Goal: Complete application form: Complete application form

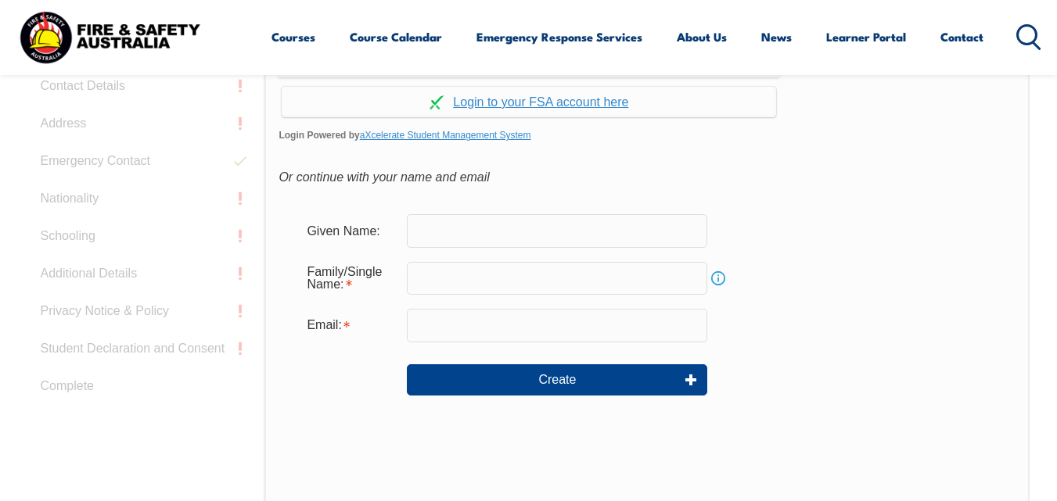
scroll to position [488, 0]
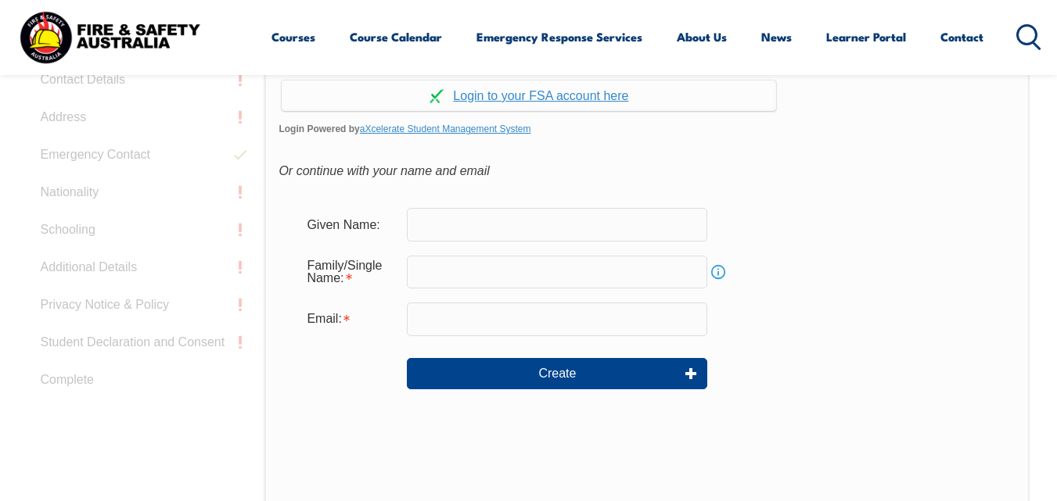
click at [432, 228] on input "text" at bounding box center [557, 224] width 300 height 33
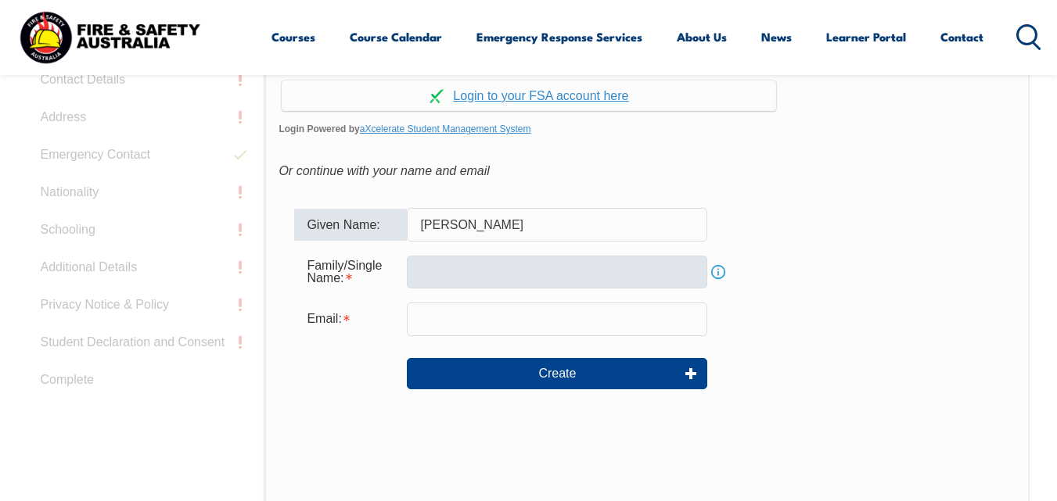
type input "[PERSON_NAME]"
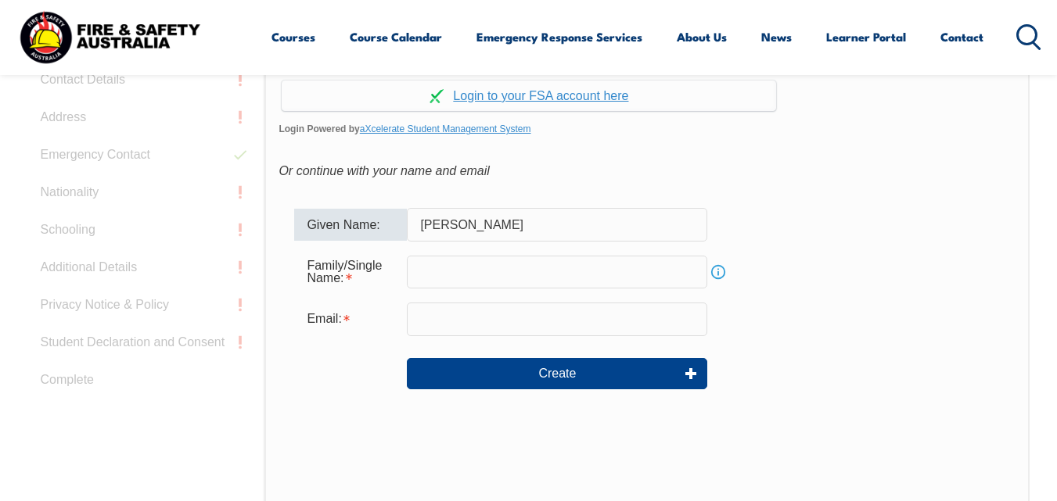
click at [438, 269] on input "text" at bounding box center [557, 272] width 300 height 33
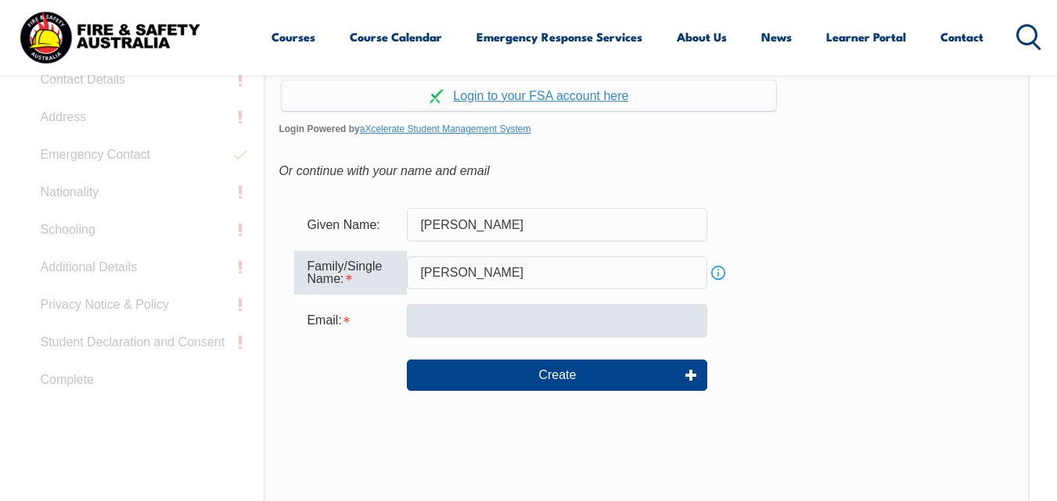
type input "[PERSON_NAME]"
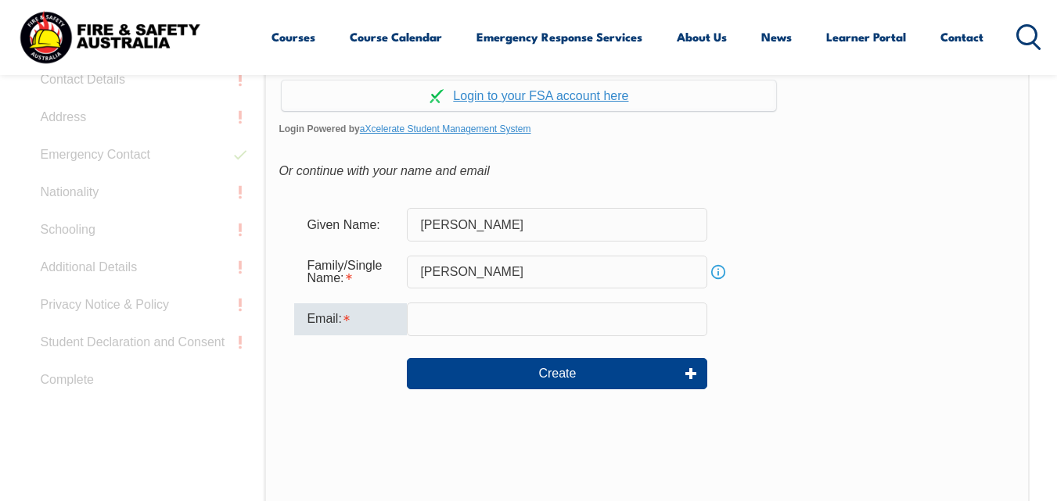
click at [435, 320] on input "email" at bounding box center [557, 319] width 300 height 33
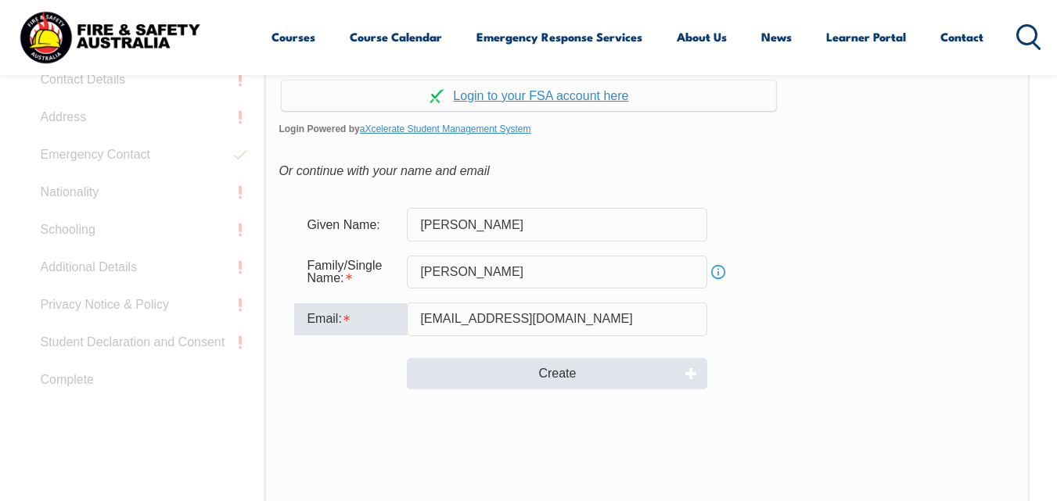
type input "[EMAIL_ADDRESS][DOMAIN_NAME]"
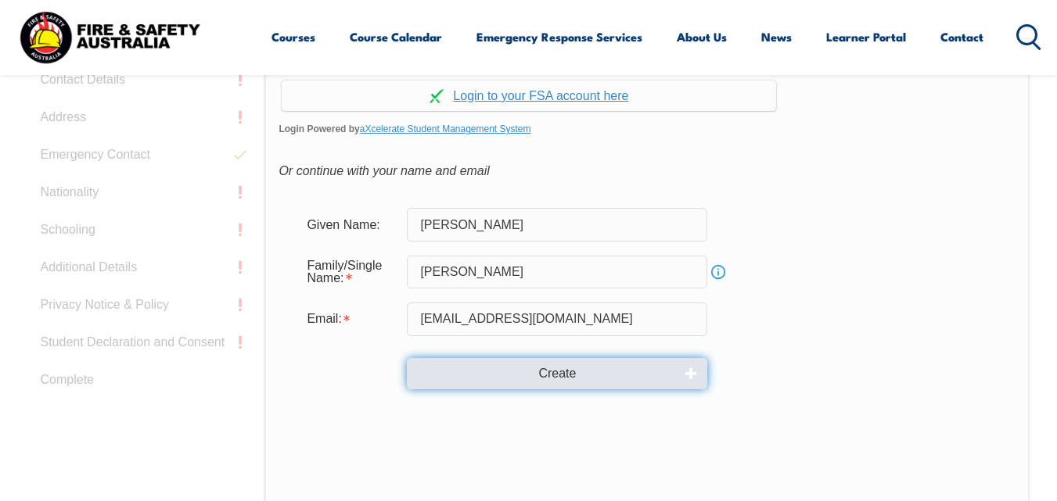
click at [551, 368] on button "Create" at bounding box center [557, 373] width 300 height 31
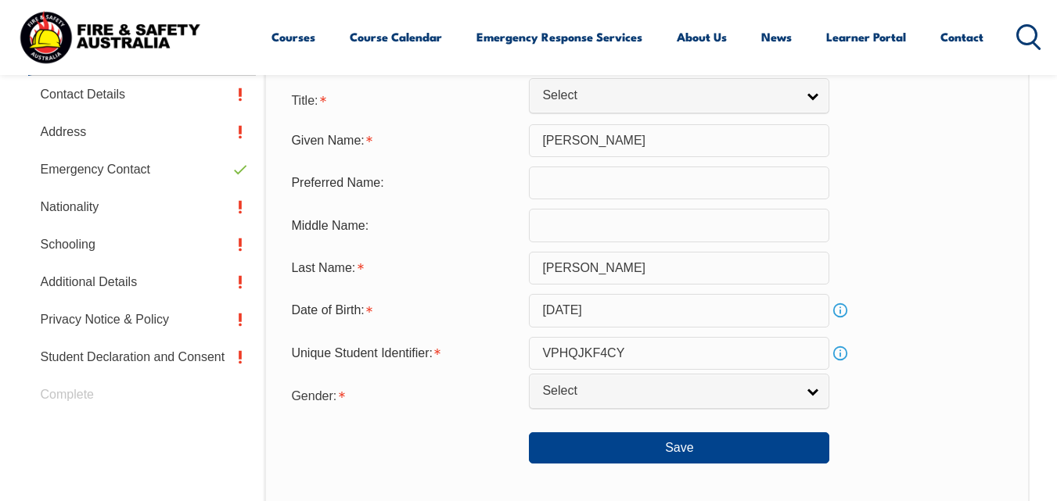
scroll to position [546, 0]
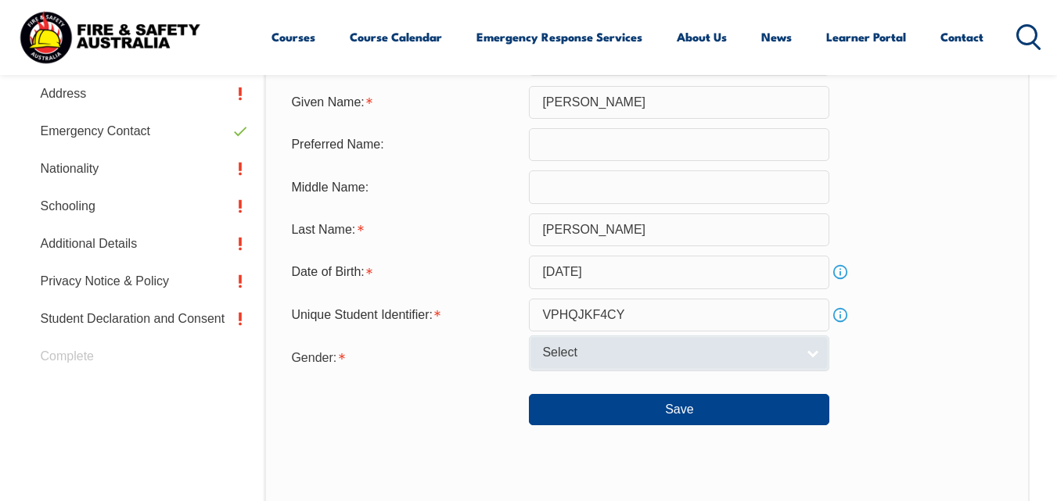
click at [813, 350] on link "Select" at bounding box center [679, 353] width 300 height 35
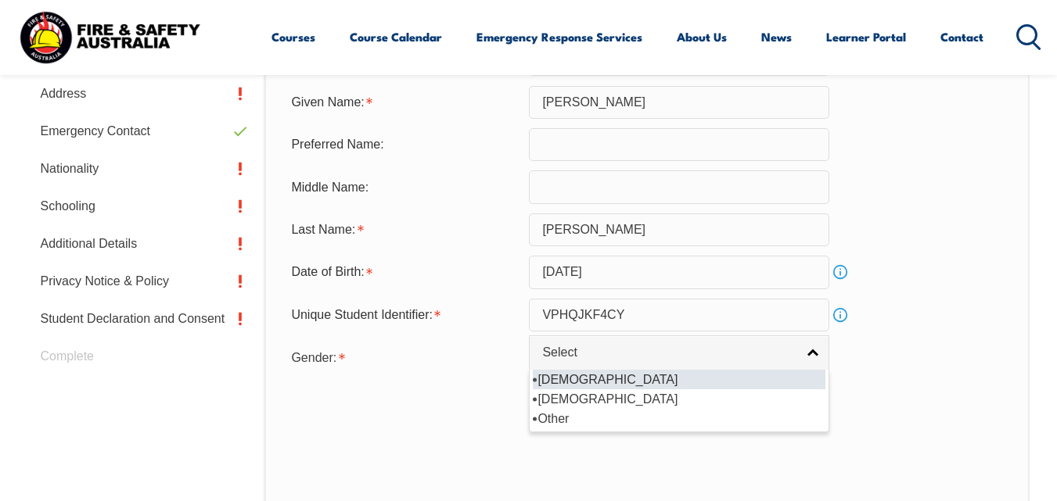
click at [708, 383] on li "[DEMOGRAPHIC_DATA]" at bounding box center [679, 380] width 293 height 20
select select "M"
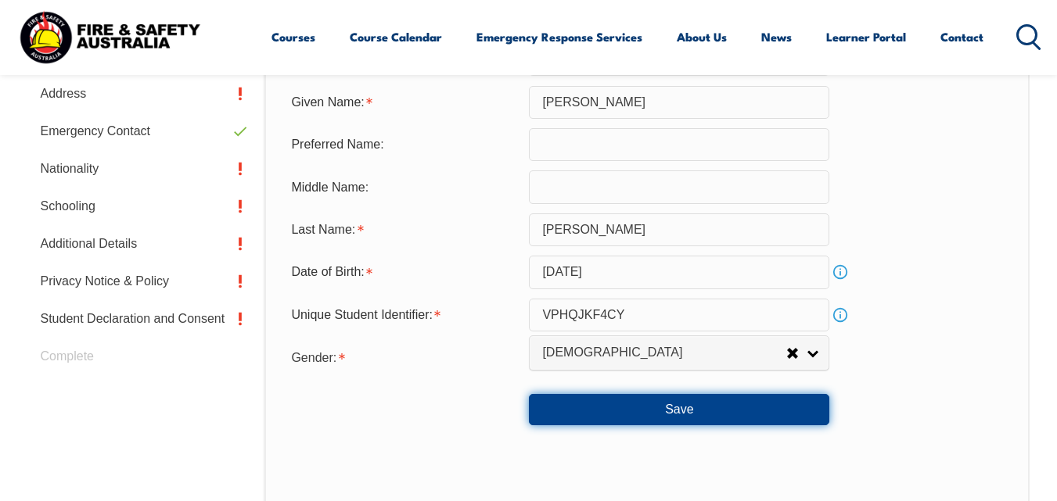
click at [683, 409] on button "Save" at bounding box center [679, 409] width 300 height 31
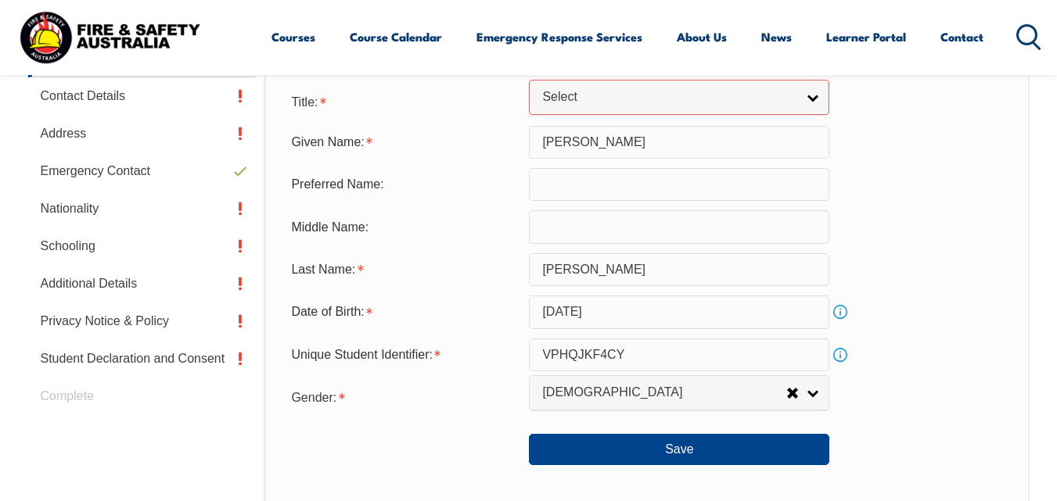
scroll to position [346, 0]
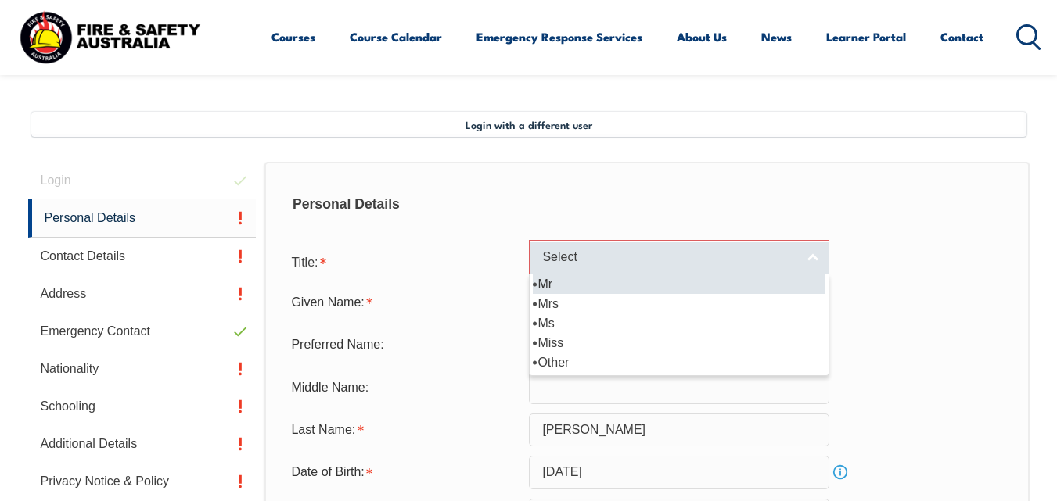
click at [812, 259] on link "Select" at bounding box center [679, 257] width 300 height 35
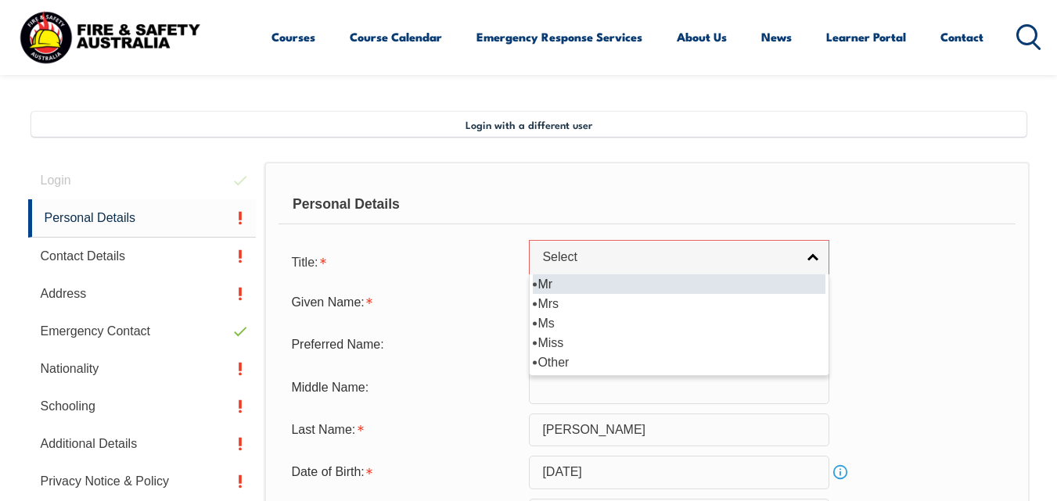
click at [558, 284] on li "Mr" at bounding box center [679, 285] width 293 height 20
select select "Mr"
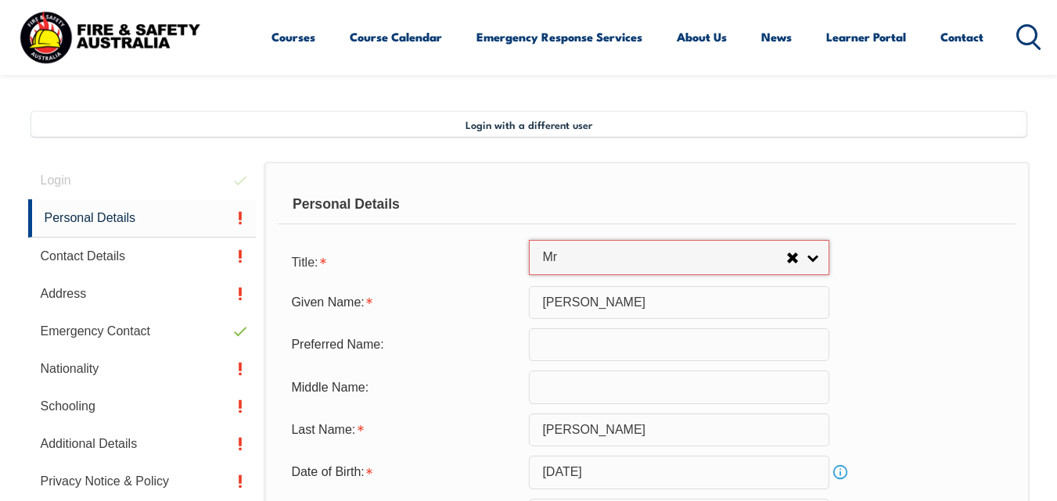
click at [943, 311] on div "Given Name: [PERSON_NAME]" at bounding box center [646, 302] width 736 height 33
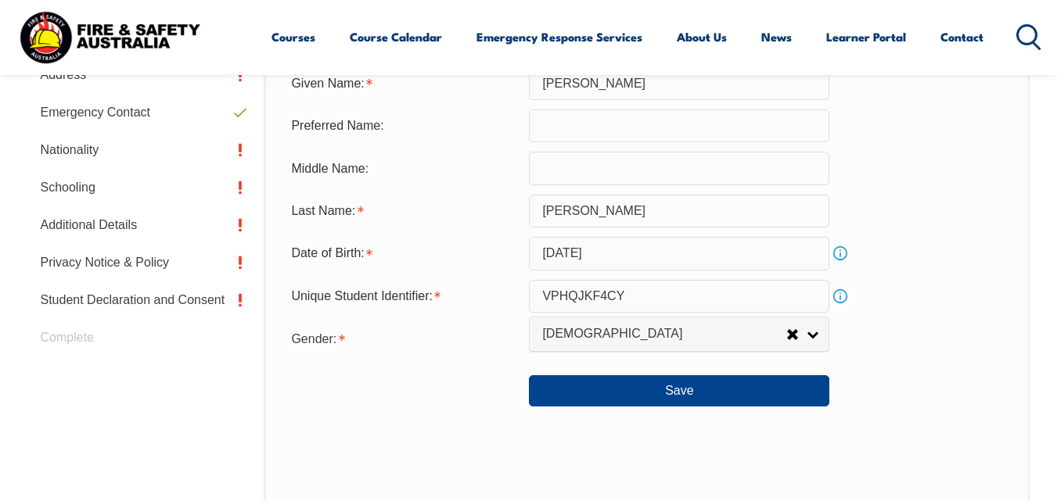
scroll to position [596, 0]
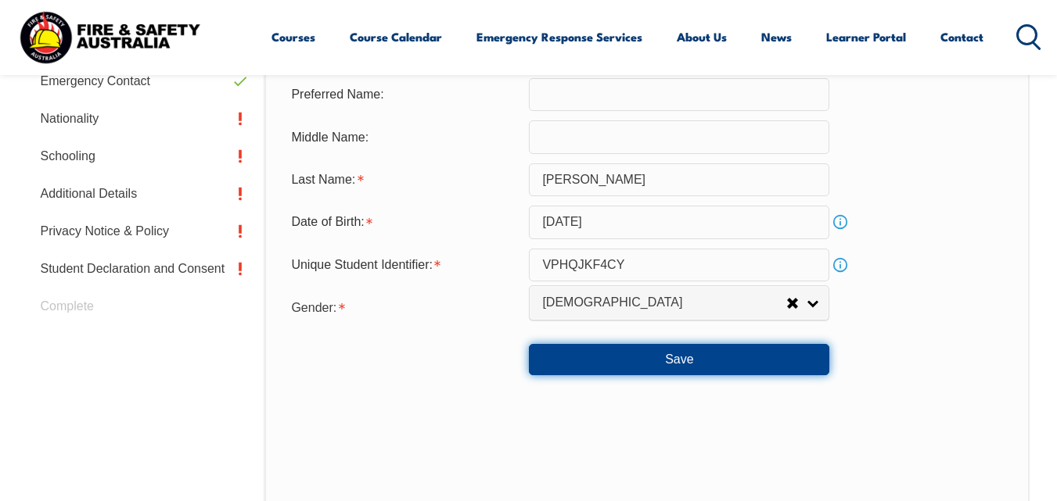
click at [676, 356] on button "Save" at bounding box center [679, 359] width 300 height 31
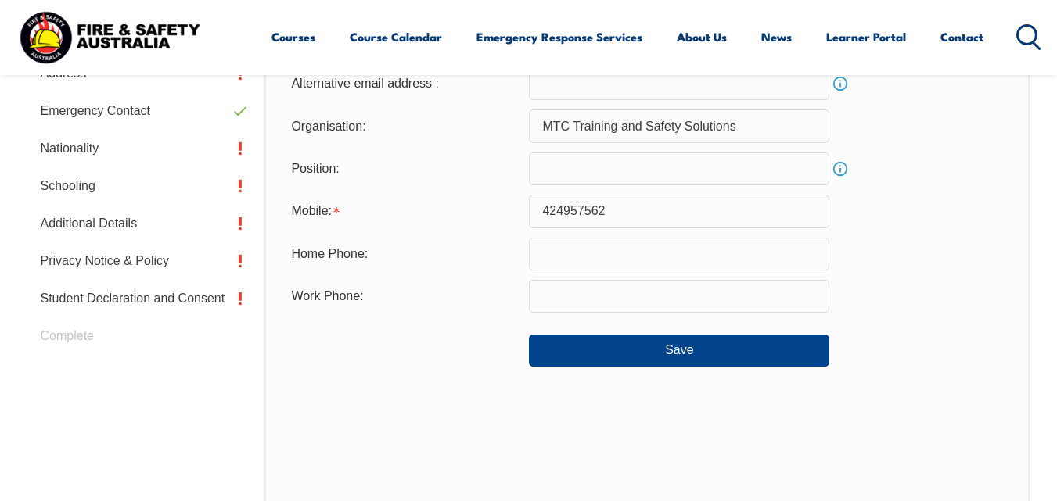
scroll to position [567, 0]
click at [677, 350] on button "Save" at bounding box center [679, 349] width 300 height 31
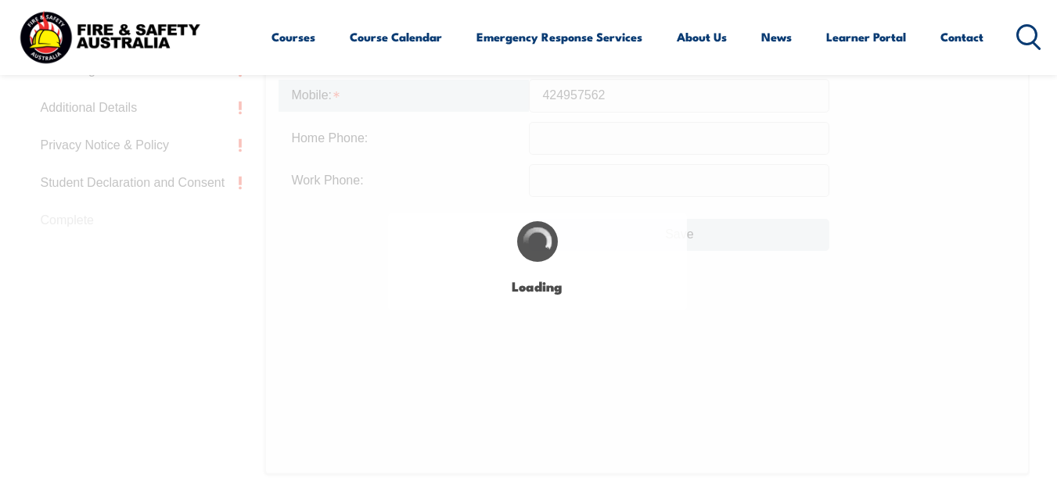
scroll to position [683, 0]
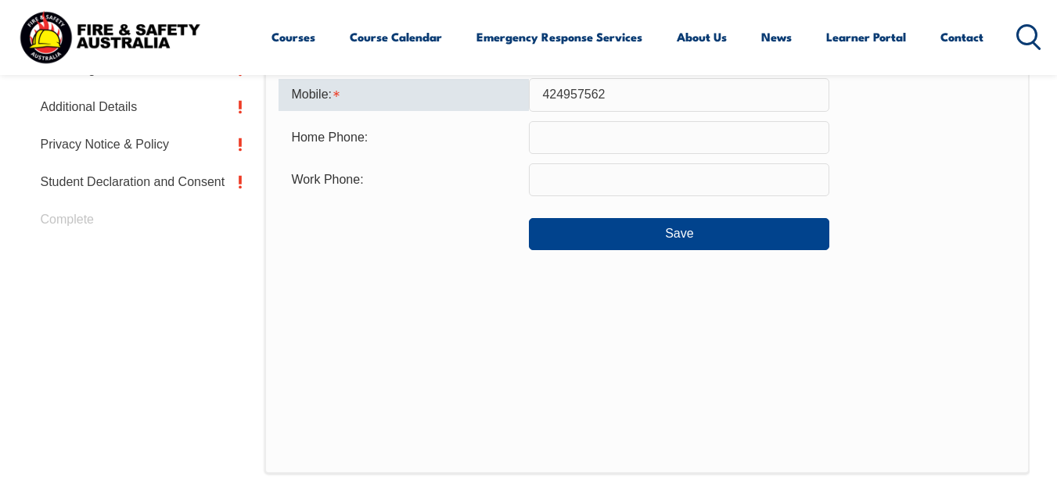
click at [596, 92] on input "424957562" at bounding box center [679, 94] width 300 height 33
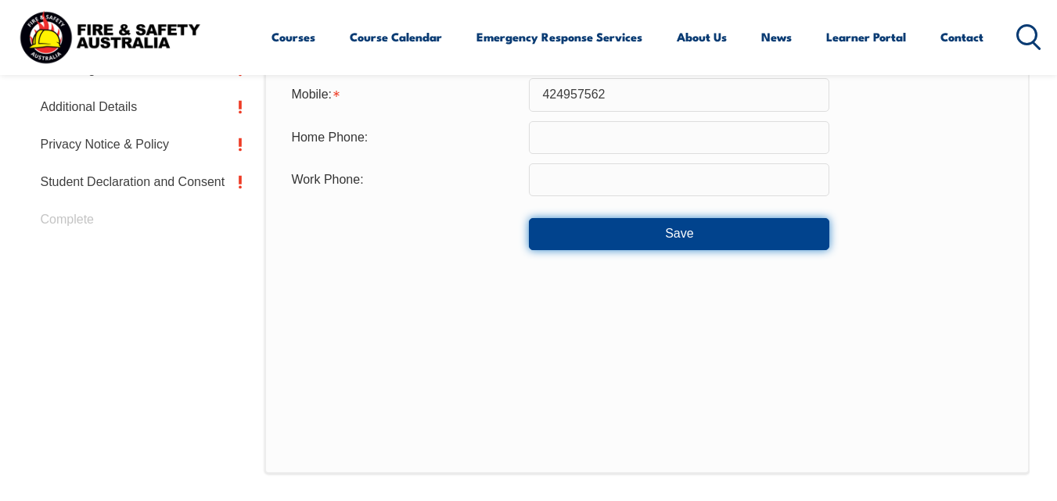
click at [681, 236] on button "Save" at bounding box center [679, 233] width 300 height 31
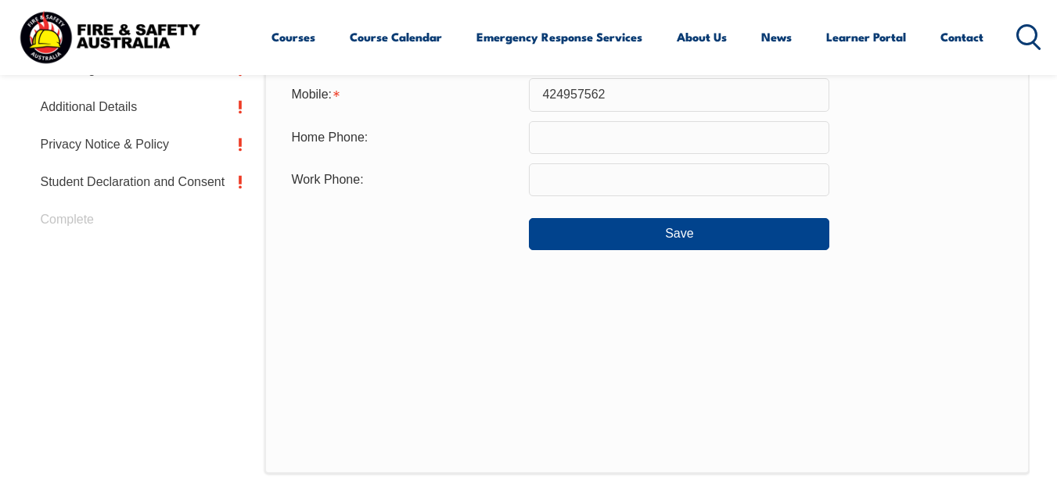
click at [444, 289] on div "Contact Details Email: [EMAIL_ADDRESS][DOMAIN_NAME] Info Alternative email addr…" at bounding box center [646, 149] width 764 height 649
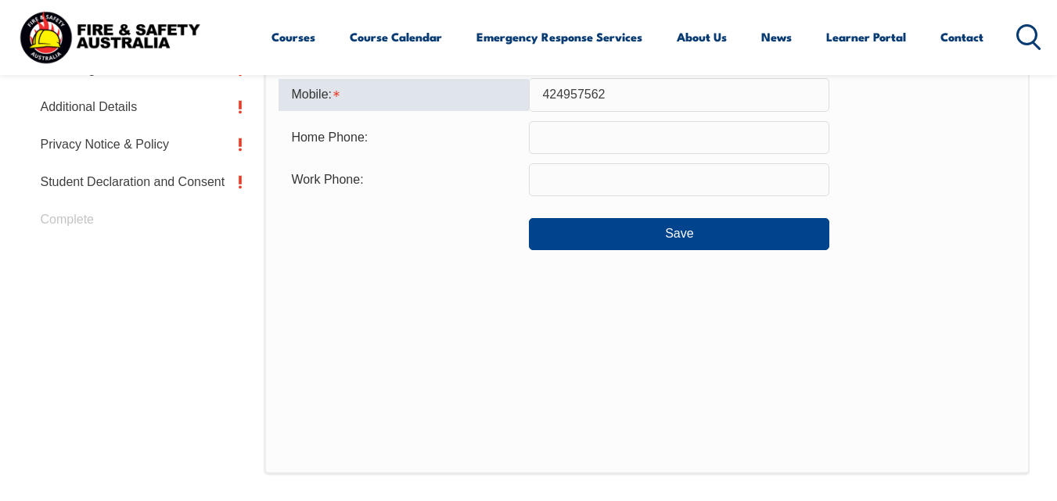
drag, startPoint x: 539, startPoint y: 98, endPoint x: 629, endPoint y: 88, distance: 90.4
click at [629, 88] on input "424957562" at bounding box center [679, 94] width 300 height 33
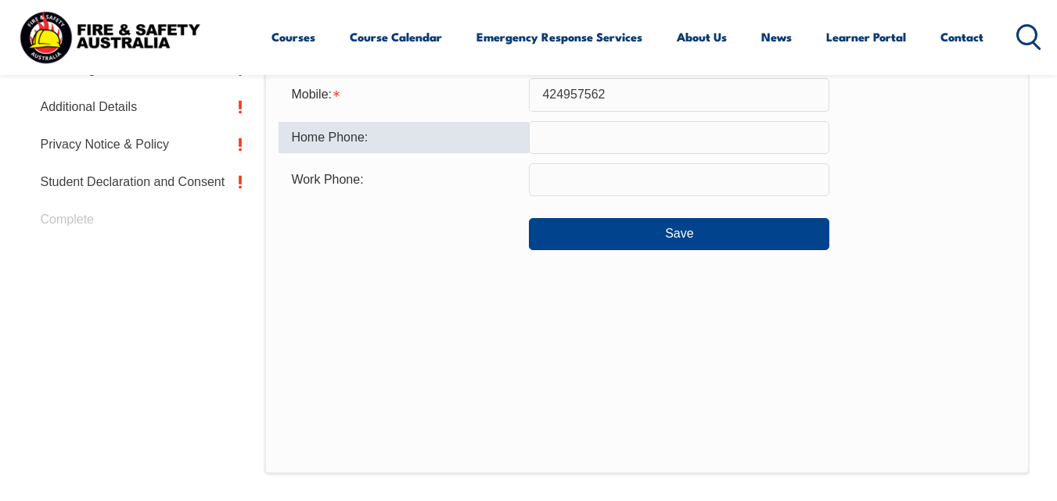
click at [561, 140] on input "text" at bounding box center [679, 137] width 300 height 33
paste input "424957562"
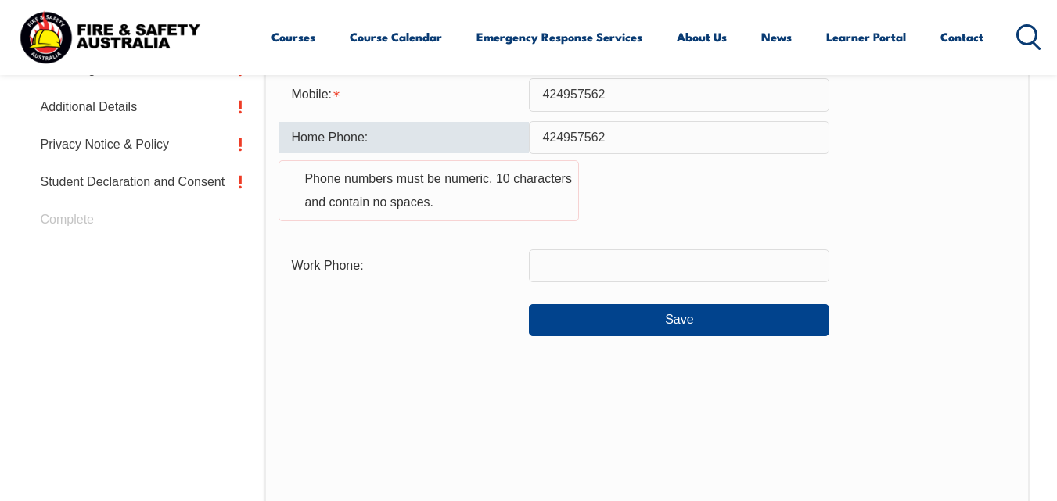
click at [544, 138] on input "424957562" at bounding box center [679, 137] width 300 height 33
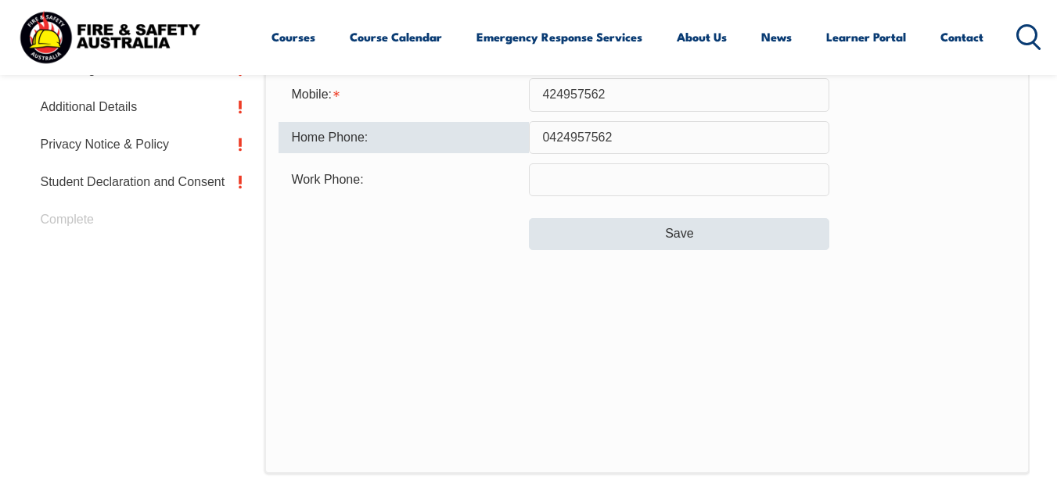
type input "0424957562"
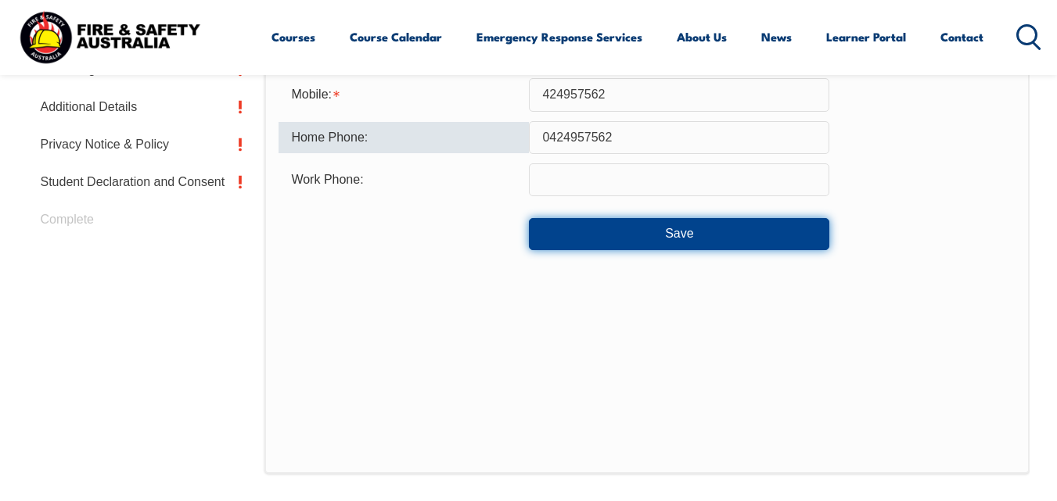
click at [645, 235] on button "Save" at bounding box center [679, 233] width 300 height 31
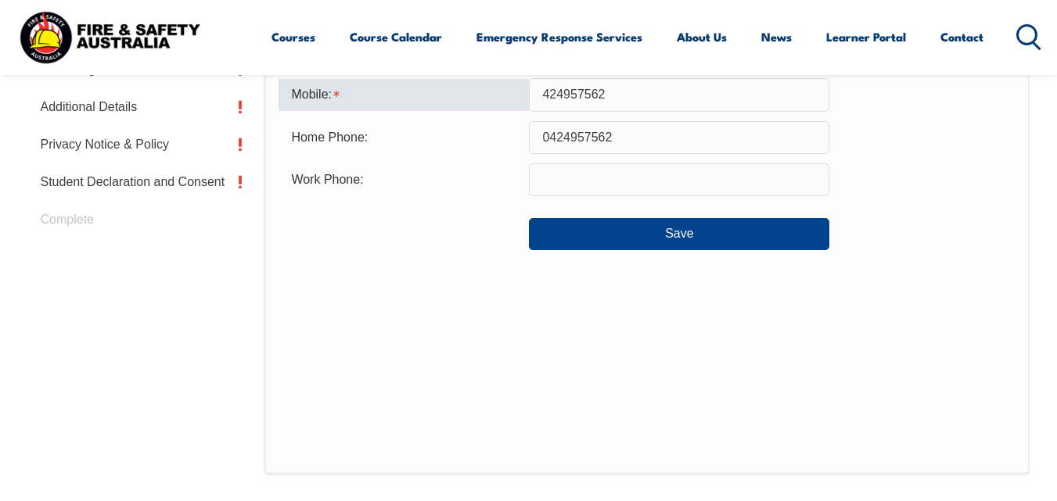
click at [351, 343] on div "Contact Details Email: [EMAIL_ADDRESS][DOMAIN_NAME] Info Alternative email addr…" at bounding box center [646, 149] width 764 height 649
click at [541, 98] on input "424957562" at bounding box center [679, 94] width 300 height 33
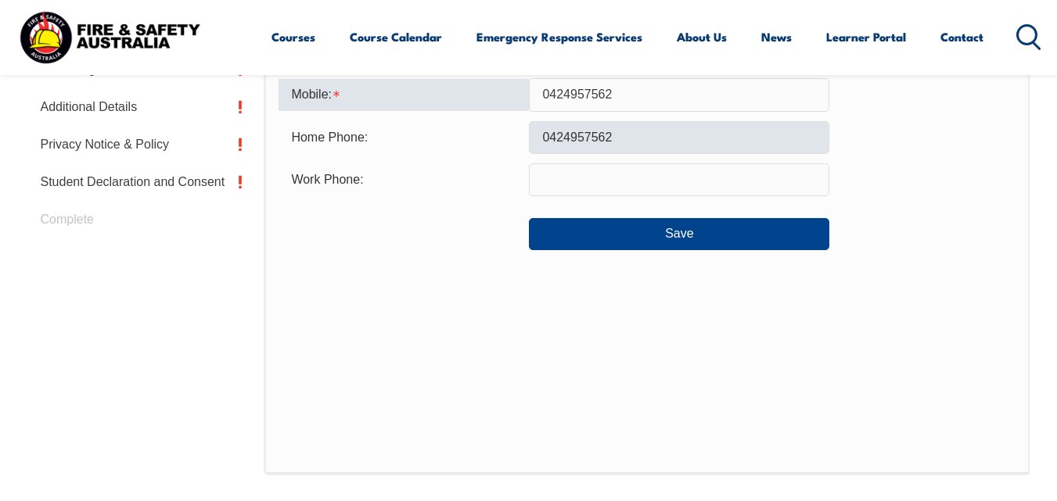
type input "0424957562"
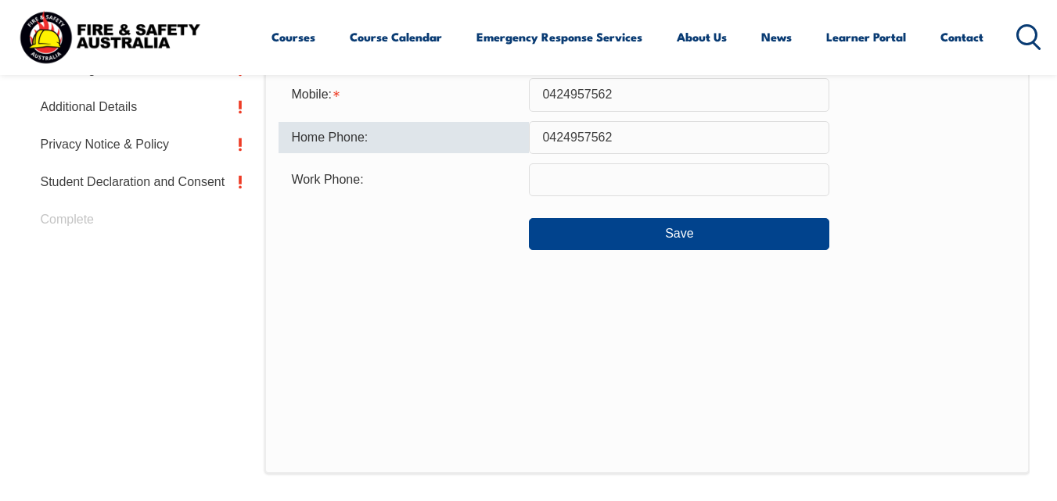
drag, startPoint x: 543, startPoint y: 135, endPoint x: 627, endPoint y: 135, distance: 83.7
click at [627, 135] on input "0424957562" at bounding box center [679, 137] width 300 height 33
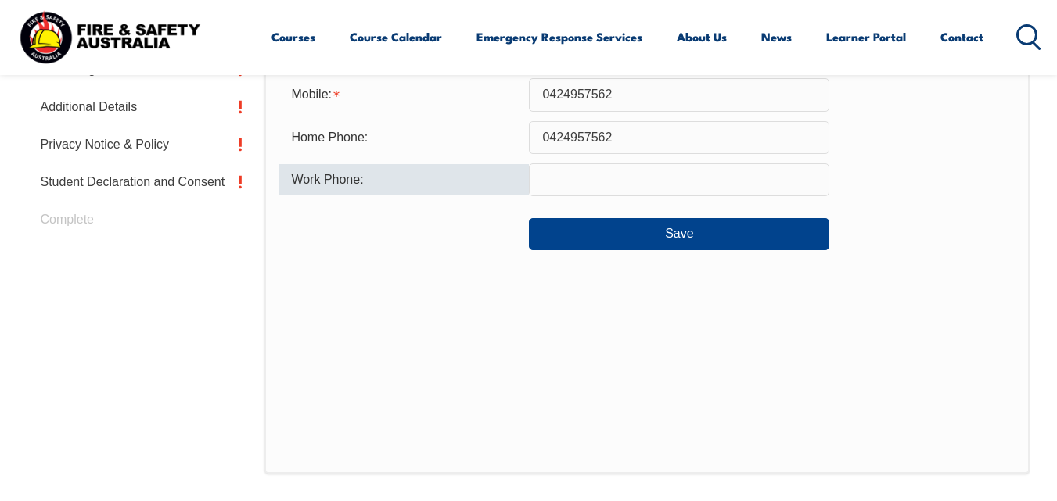
click at [555, 181] on input "text" at bounding box center [679, 179] width 300 height 33
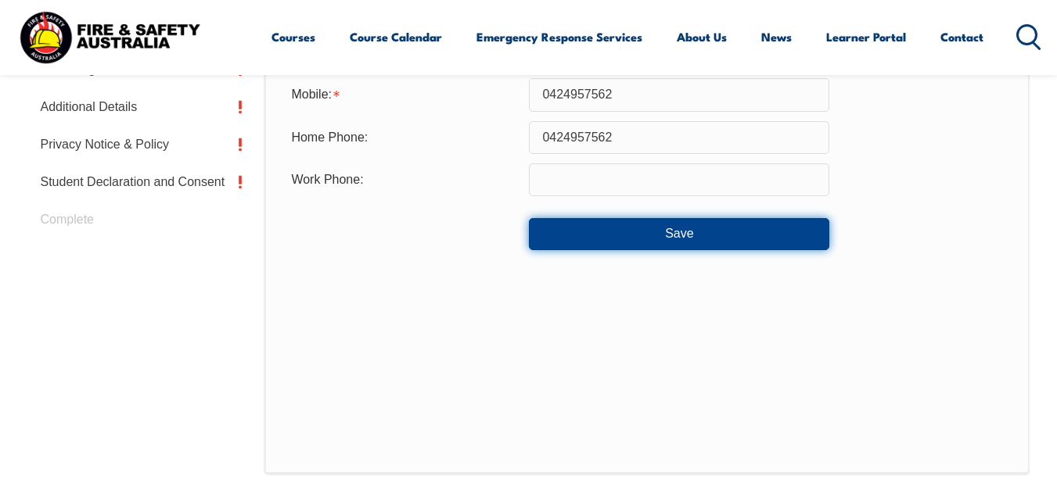
click at [681, 235] on button "Save" at bounding box center [679, 233] width 300 height 31
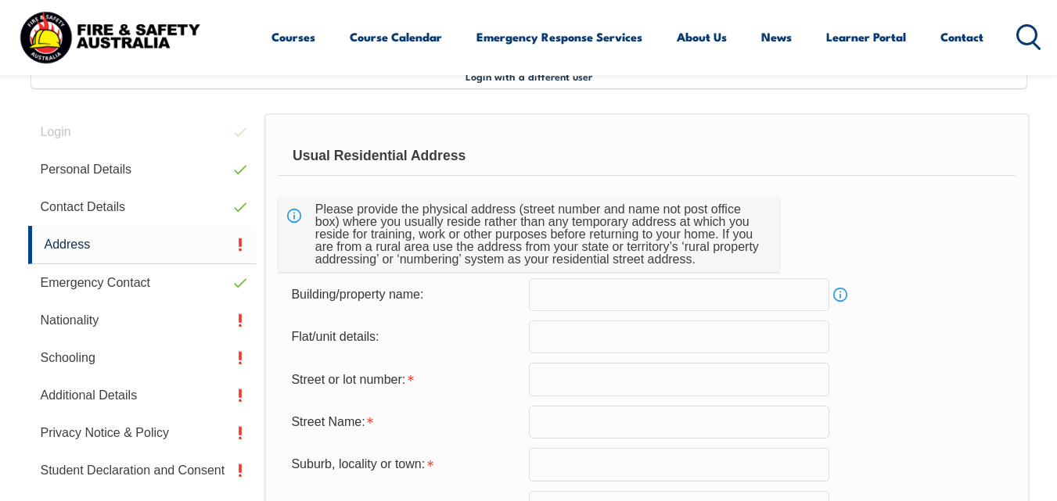
scroll to position [379, 0]
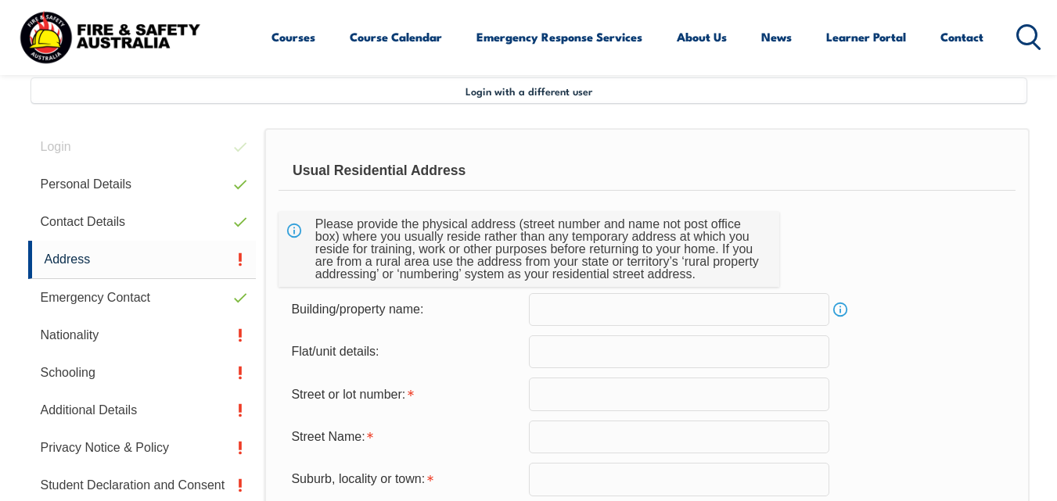
click at [541, 402] on input "text" at bounding box center [679, 394] width 300 height 33
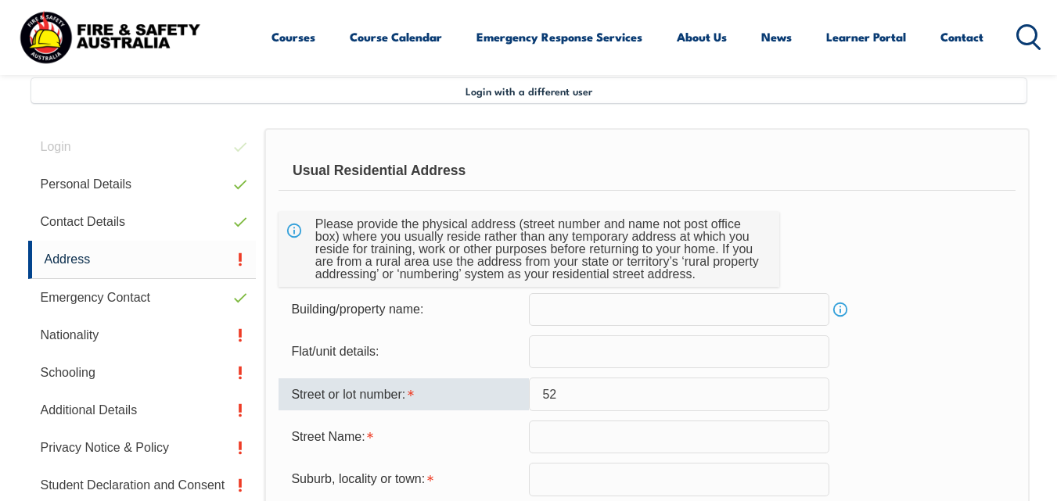
type input "5"
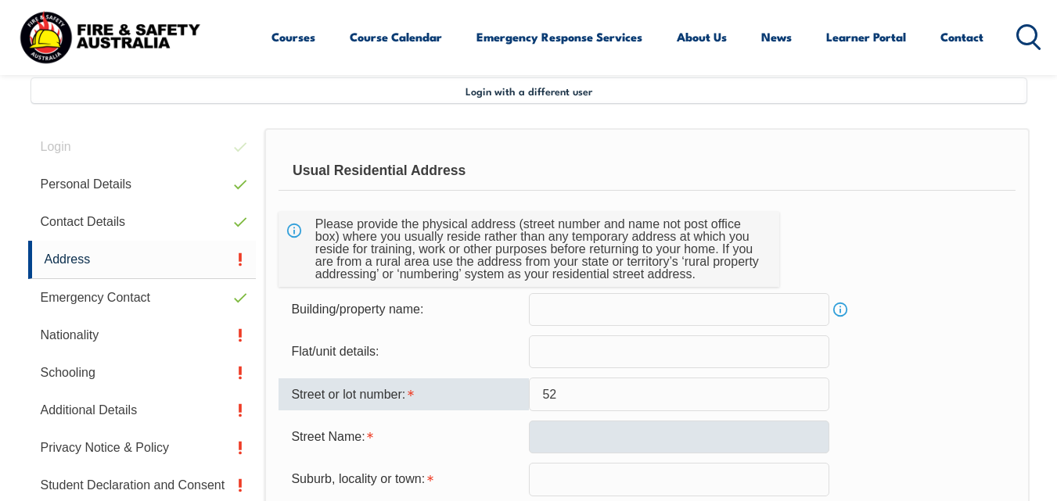
type input "52"
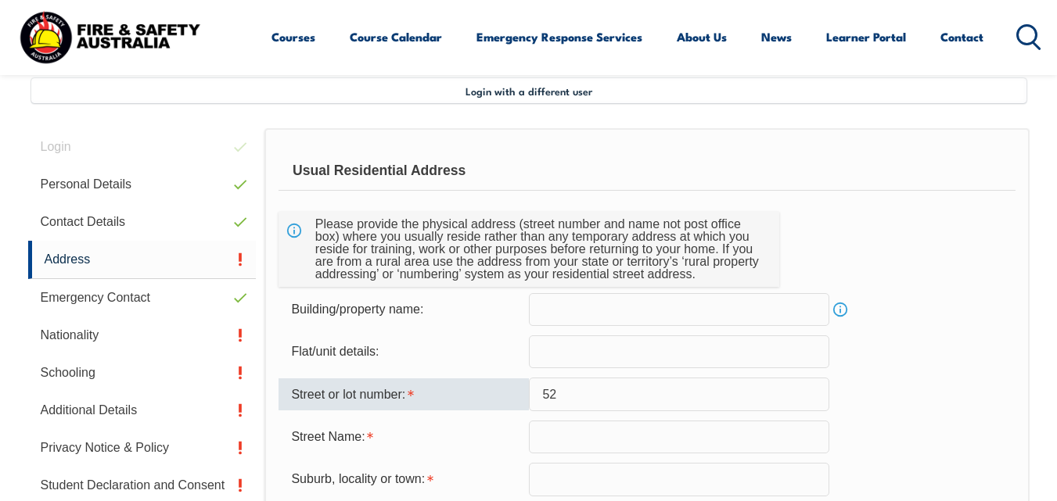
click at [572, 440] on input "text" at bounding box center [679, 437] width 300 height 33
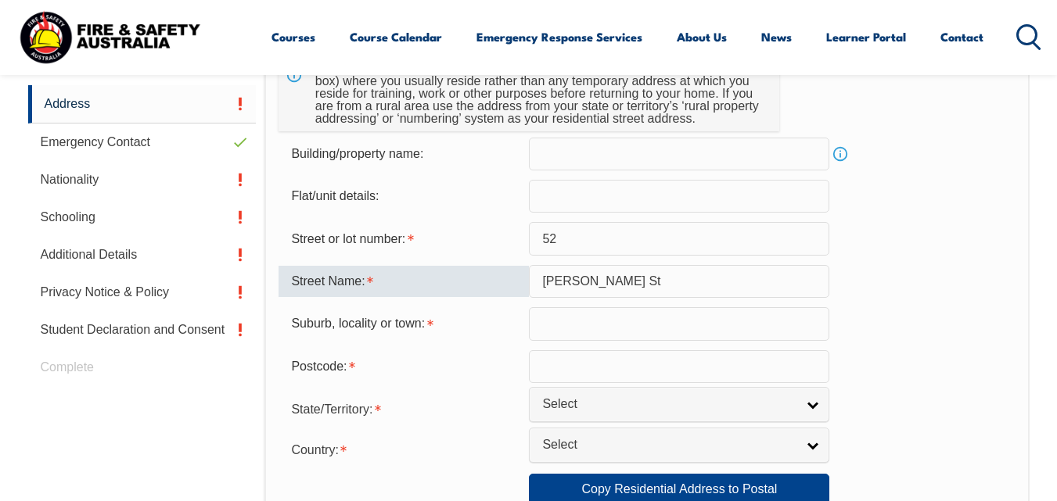
scroll to position [536, 0]
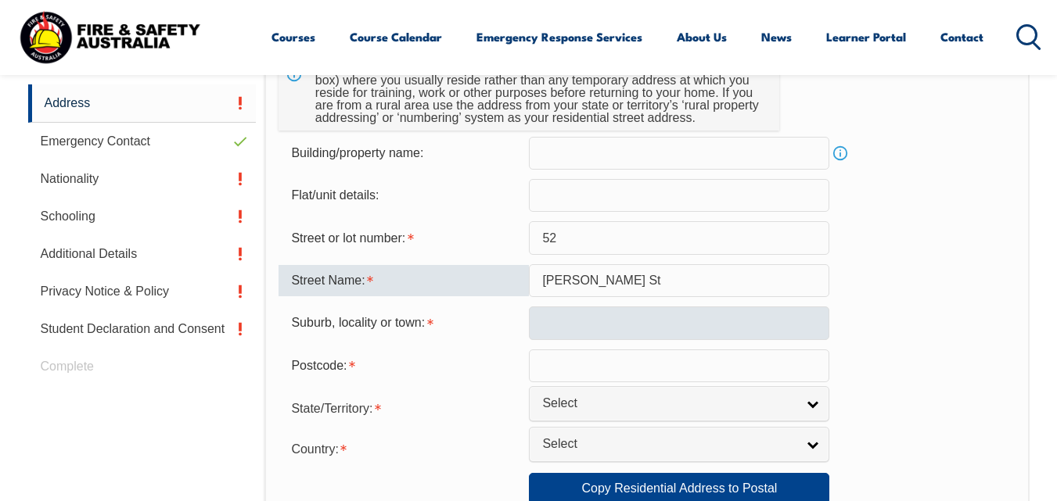
type input "[PERSON_NAME] St"
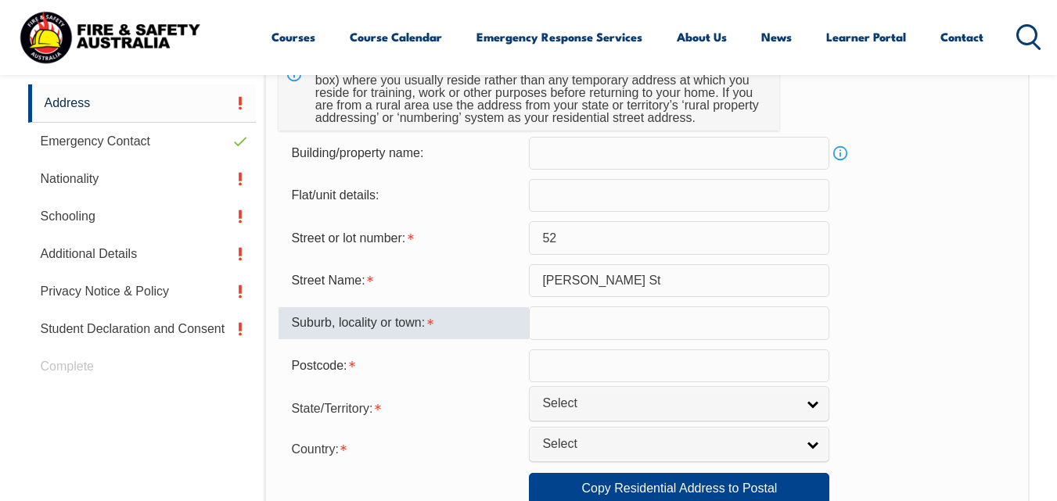
click at [584, 314] on input "text" at bounding box center [679, 323] width 300 height 33
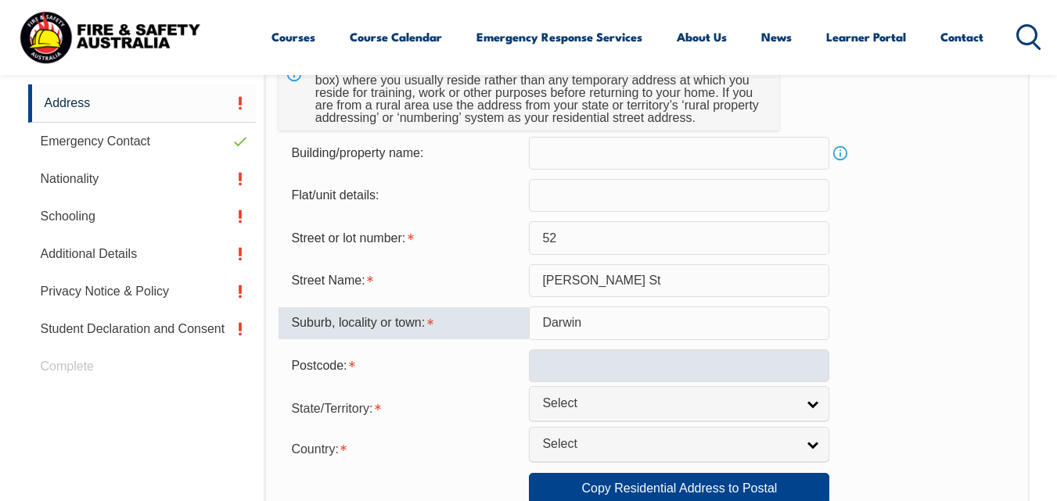
type input "Darwin"
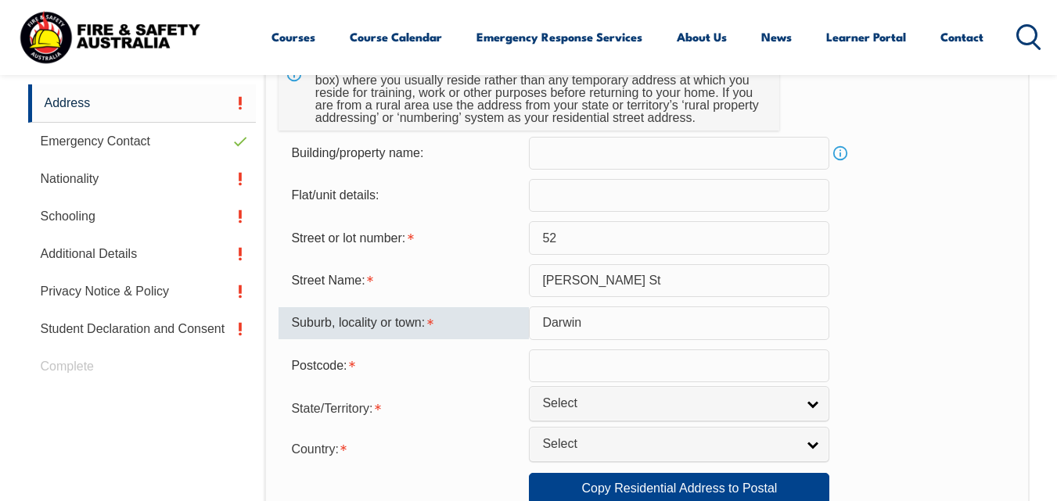
click at [551, 370] on input "text" at bounding box center [679, 366] width 300 height 33
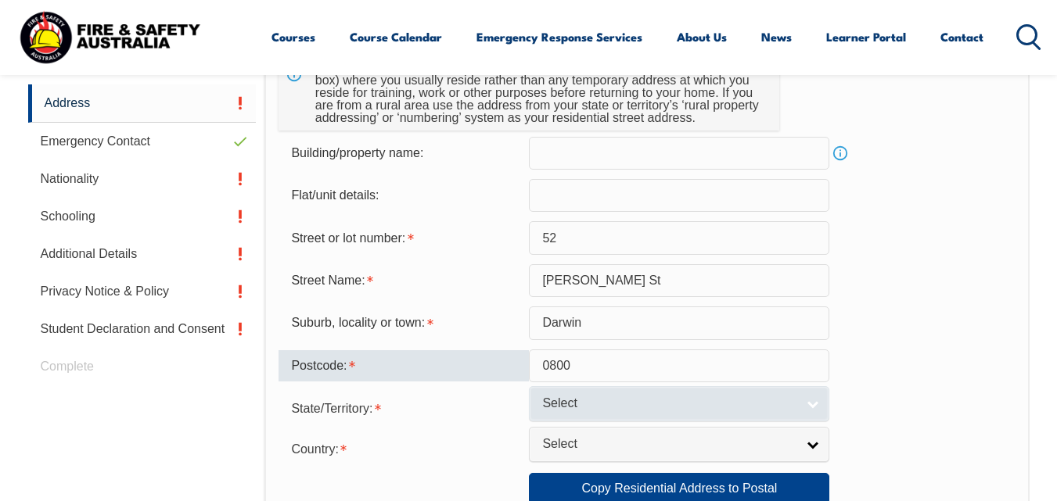
type input "0800"
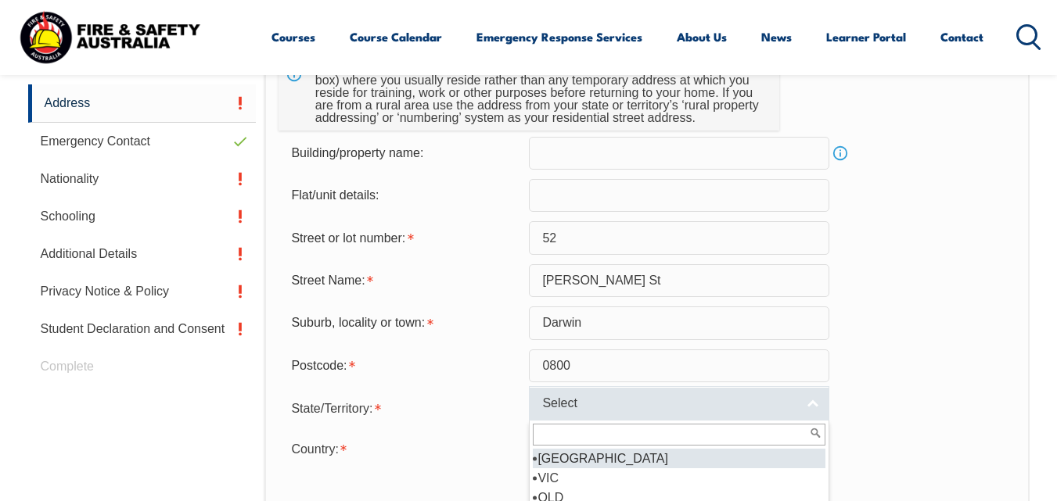
click at [808, 407] on link "Select" at bounding box center [679, 403] width 300 height 35
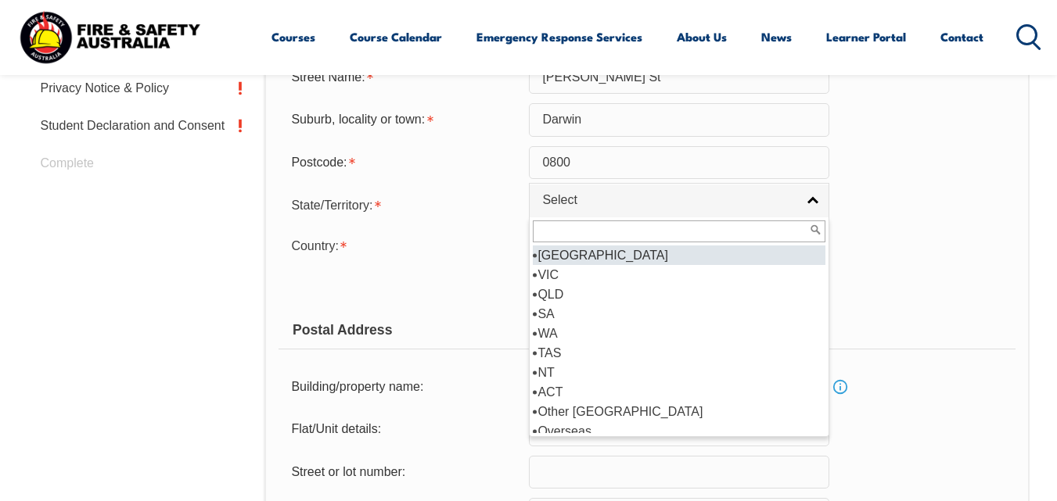
scroll to position [751, 0]
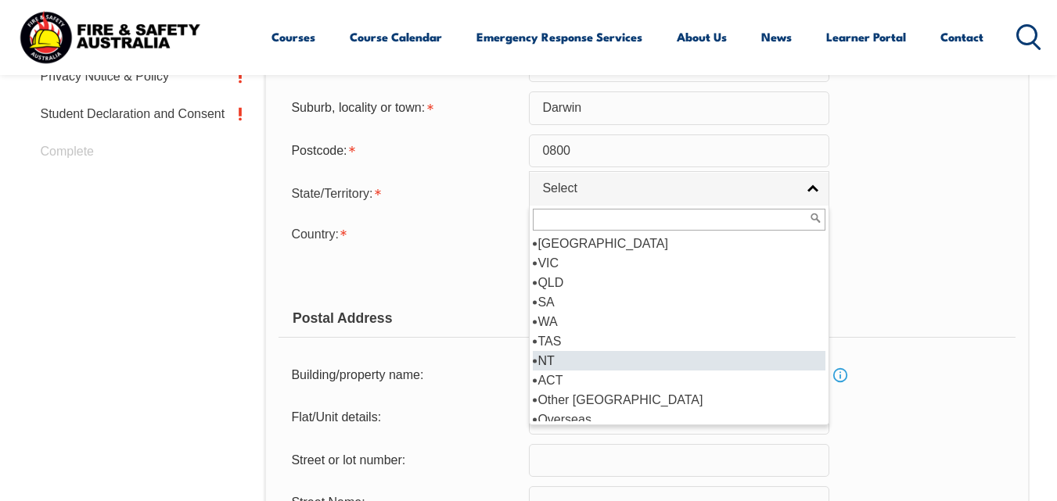
click at [573, 361] on li "NT" at bounding box center [679, 361] width 293 height 20
select select "NT"
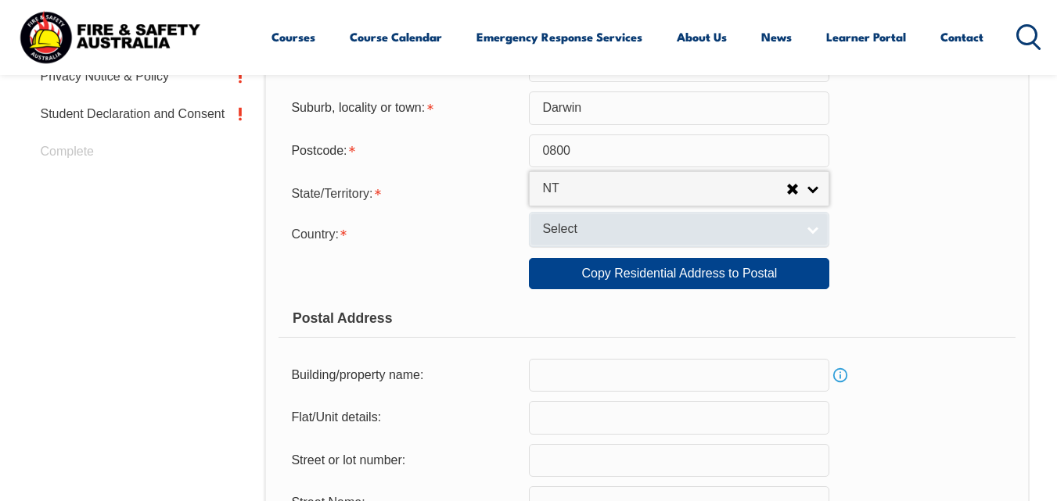
click at [814, 232] on link "Select" at bounding box center [679, 229] width 300 height 35
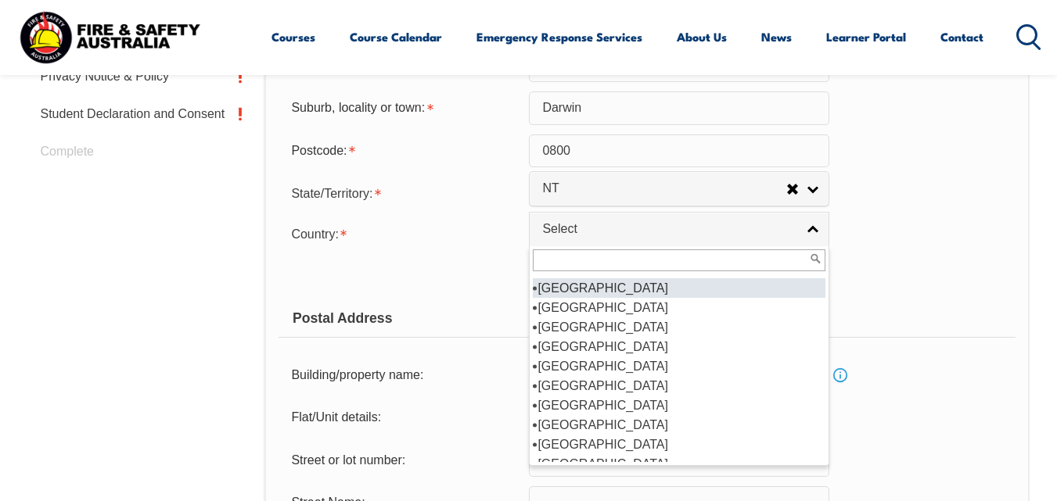
scroll to position [235, 0]
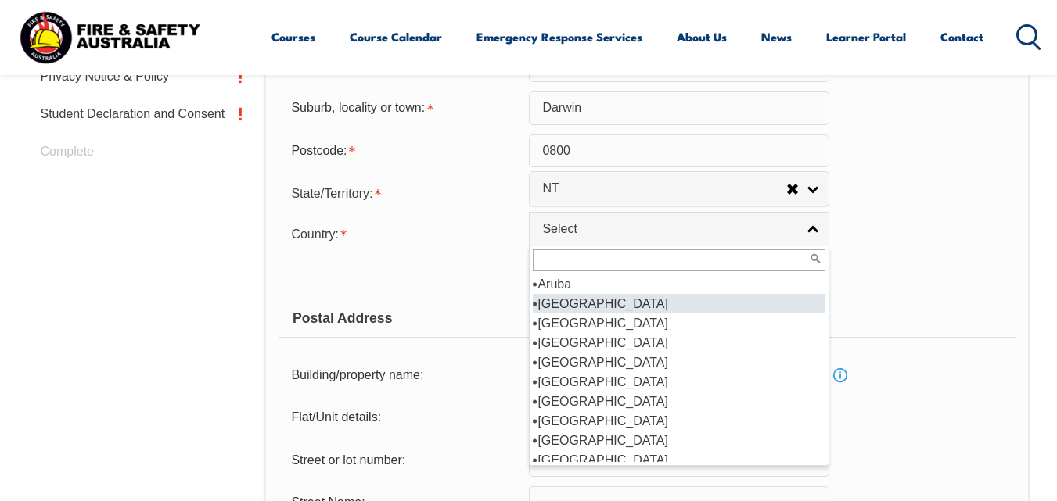
click at [555, 303] on li "[GEOGRAPHIC_DATA]" at bounding box center [679, 304] width 293 height 20
select select "1101"
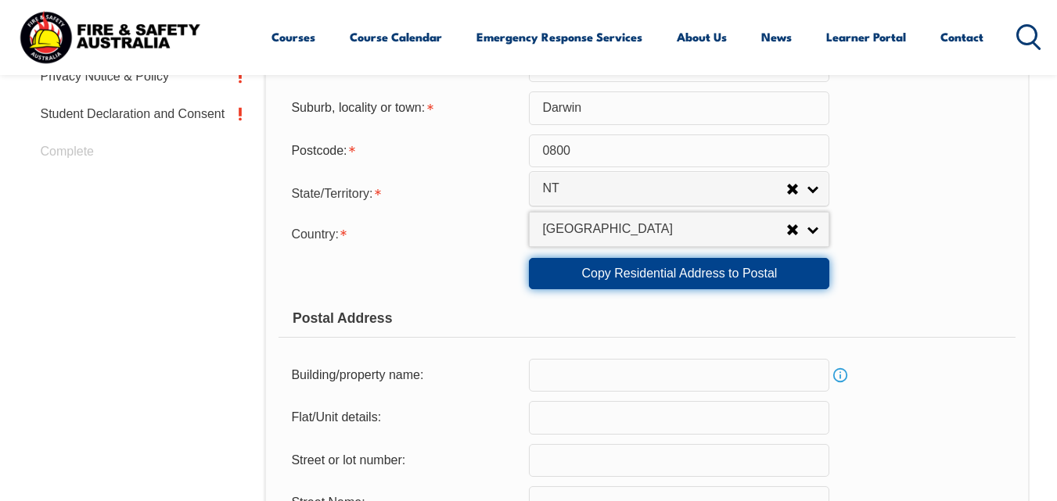
click at [642, 271] on link "Copy Residential Address to Postal" at bounding box center [679, 273] width 300 height 31
type input "52"
type input "[PERSON_NAME] St"
type input "Darwin"
select select "NT"
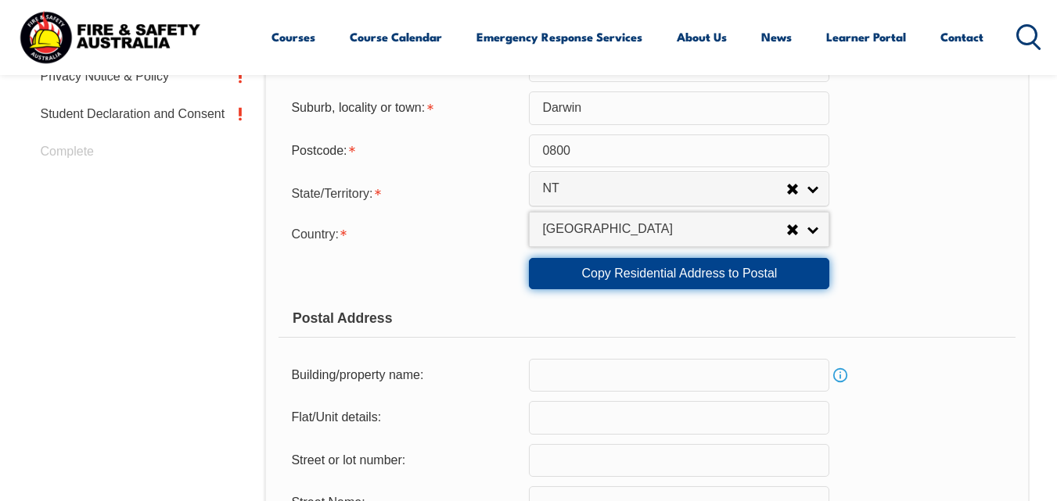
type input "0800"
select select "1101"
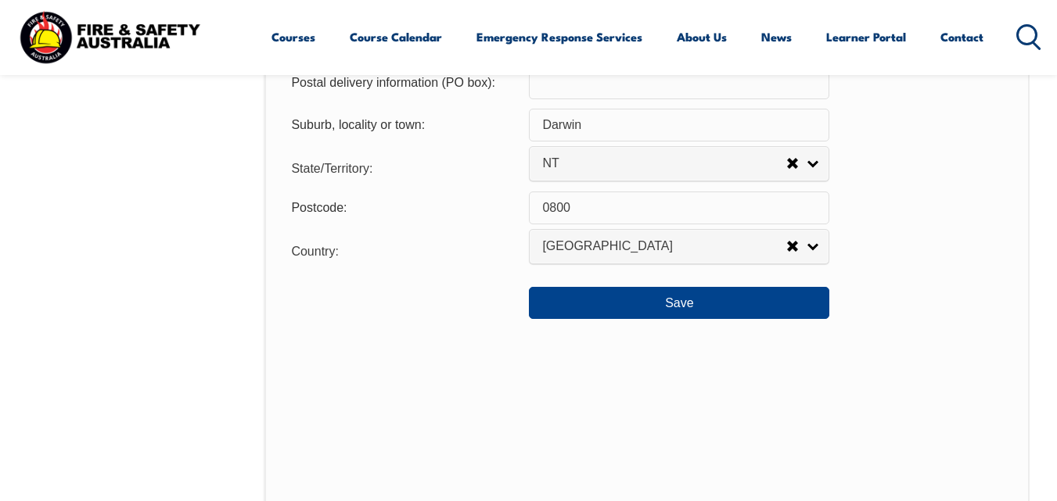
scroll to position [1218, 0]
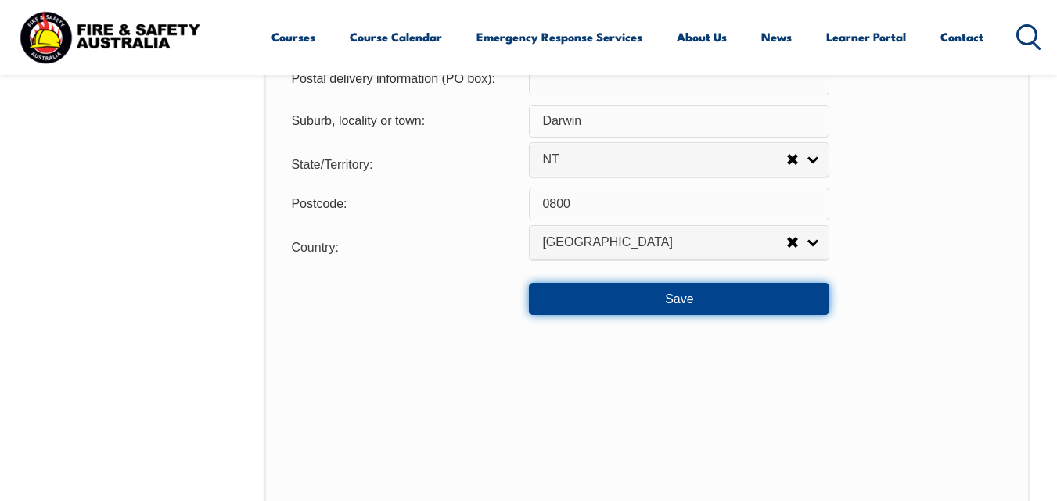
click at [676, 302] on button "Save" at bounding box center [679, 298] width 300 height 31
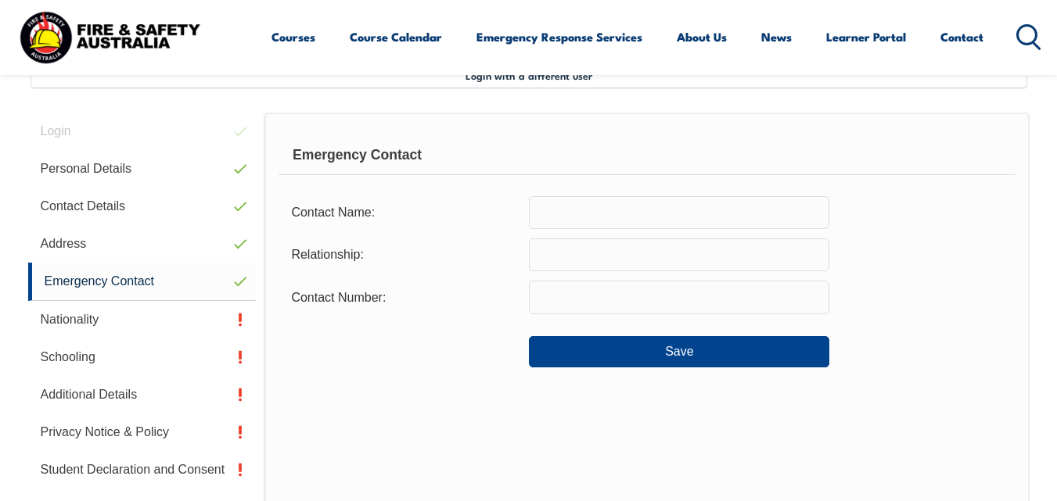
scroll to position [379, 0]
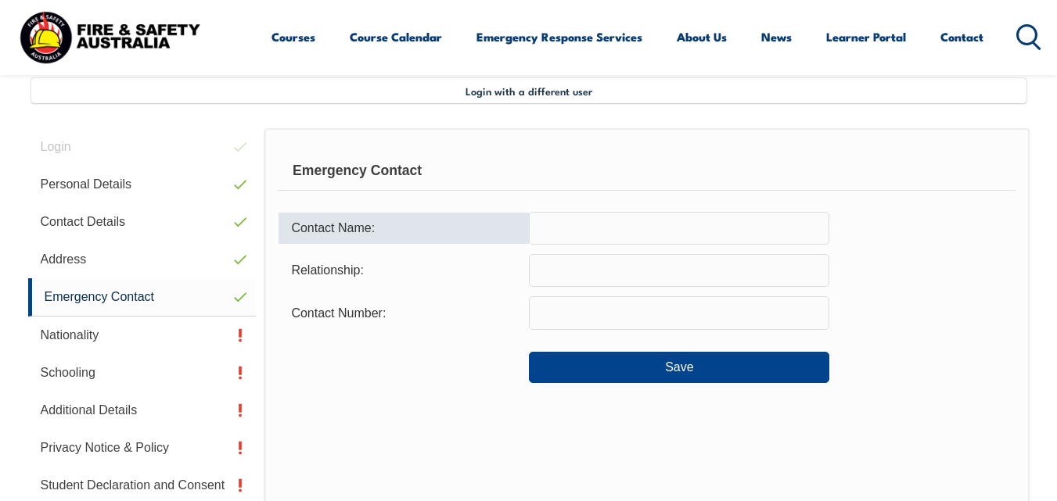
click at [566, 229] on input "text" at bounding box center [679, 228] width 300 height 33
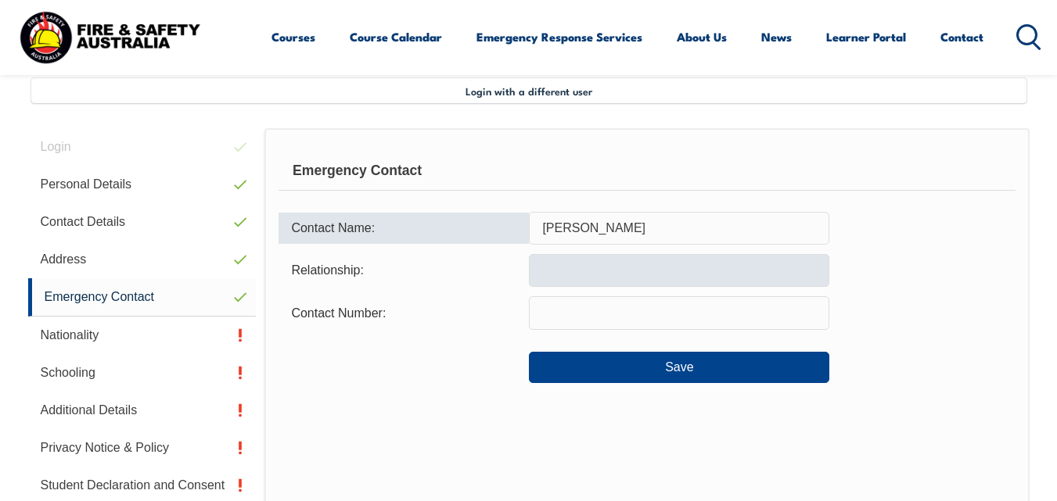
type input "[PERSON_NAME]"
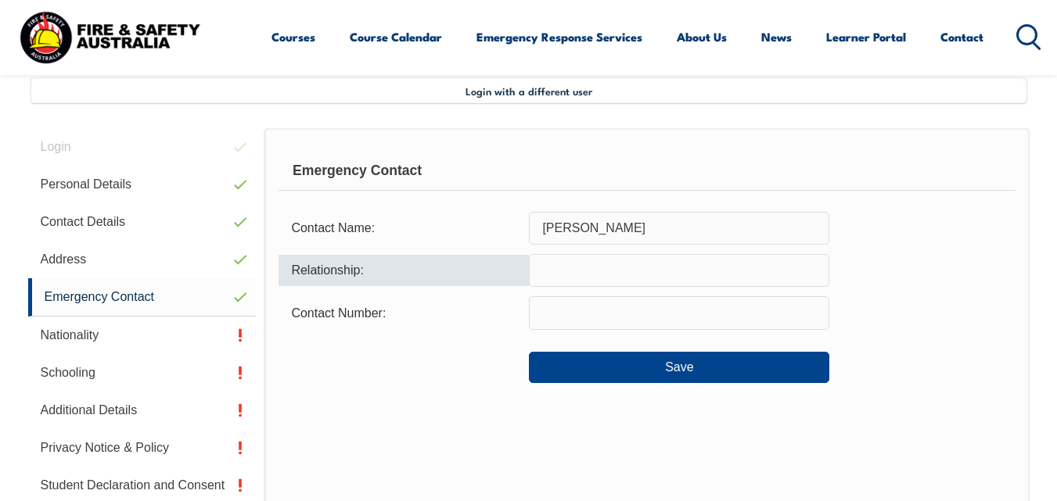
click at [555, 268] on input "text" at bounding box center [679, 270] width 300 height 33
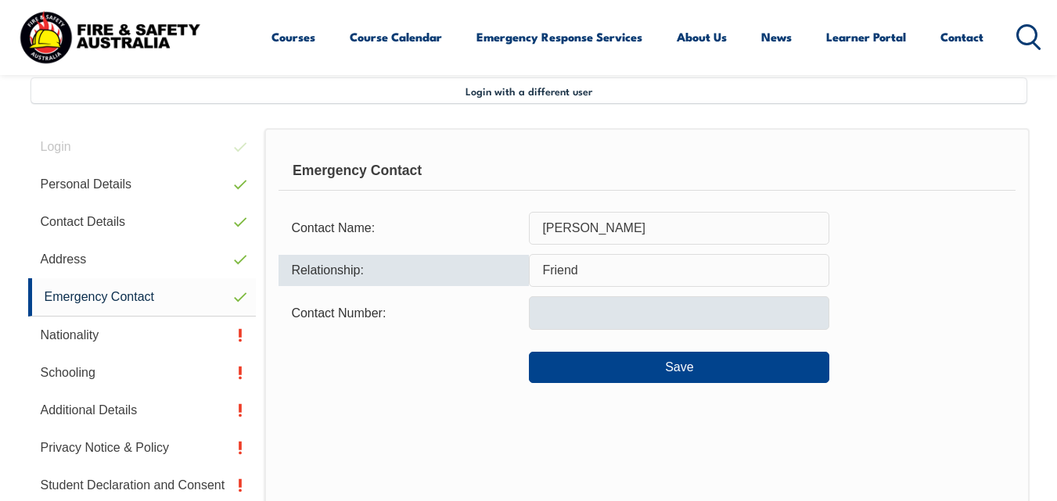
type input "Friend"
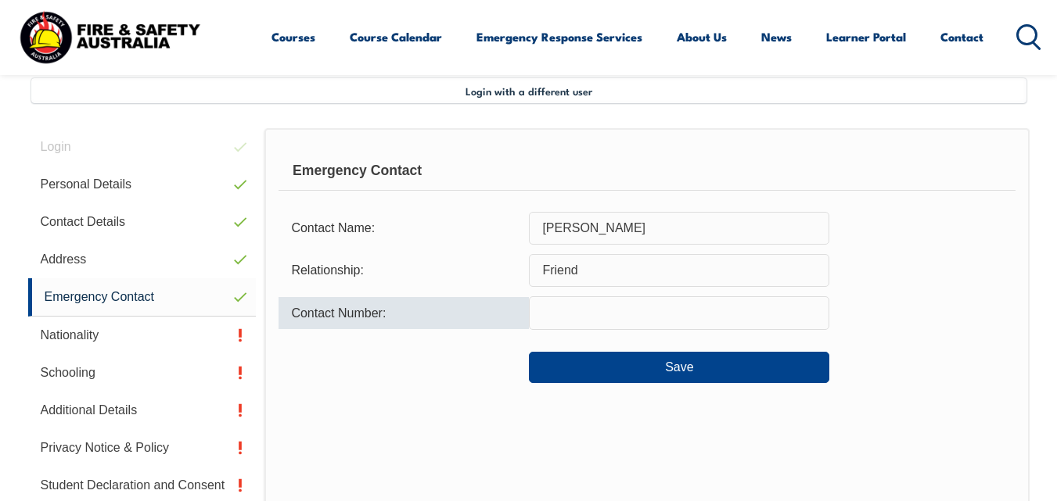
click at [555, 314] on input "text" at bounding box center [679, 312] width 300 height 33
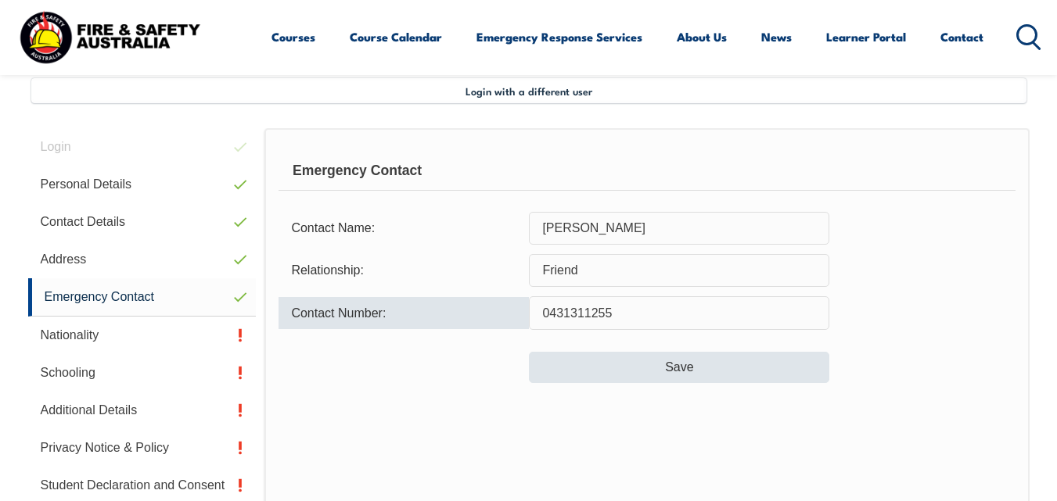
type input "0431311255"
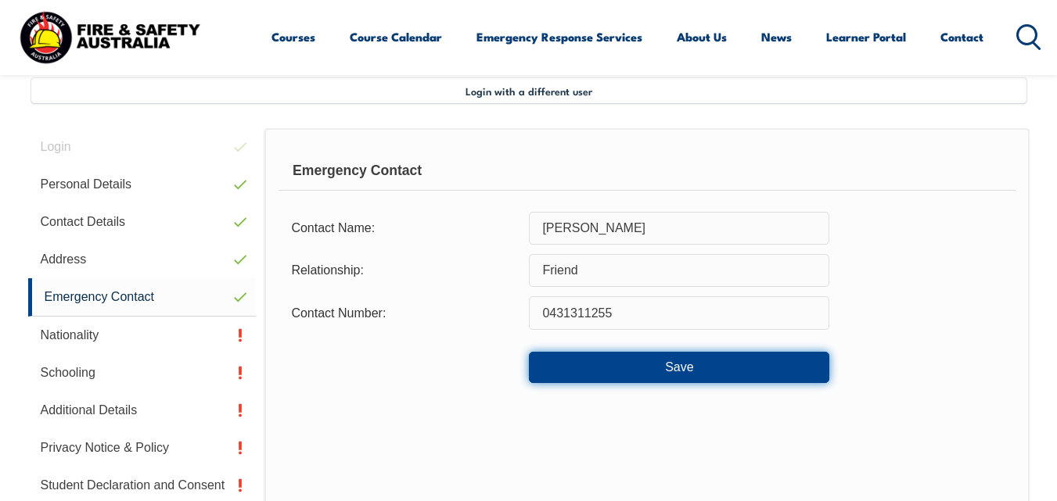
click at [676, 367] on button "Save" at bounding box center [679, 367] width 300 height 31
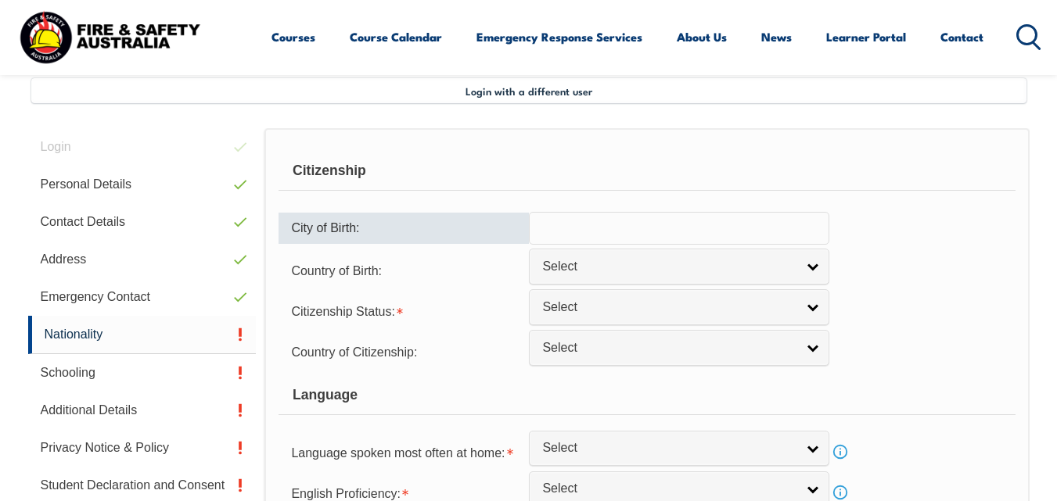
click at [576, 225] on input "text" at bounding box center [679, 228] width 300 height 33
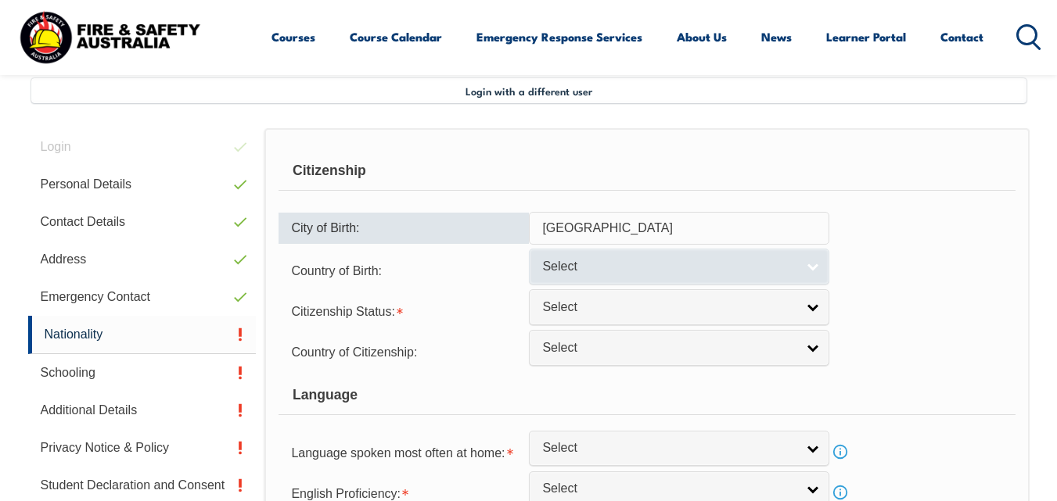
type input "[GEOGRAPHIC_DATA]"
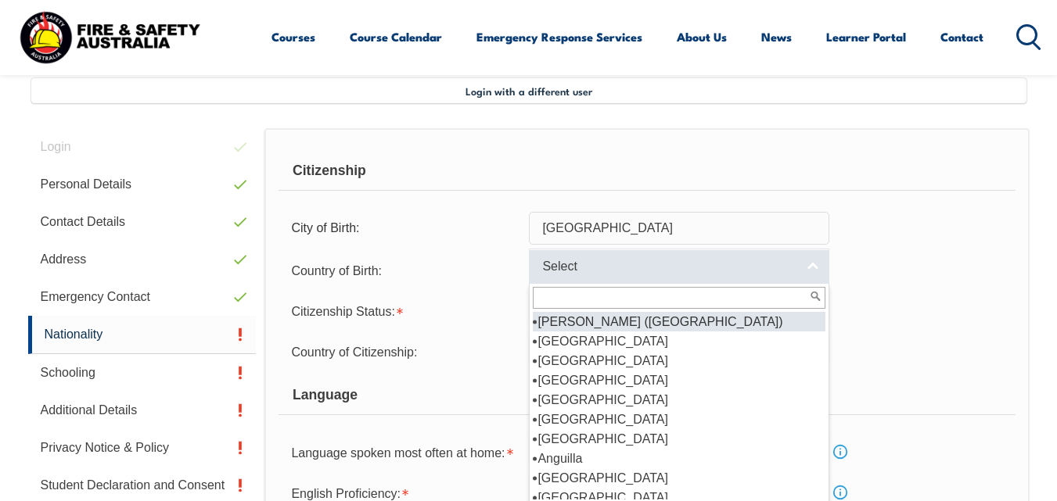
click at [814, 268] on link "Select" at bounding box center [679, 266] width 300 height 35
type input "u"
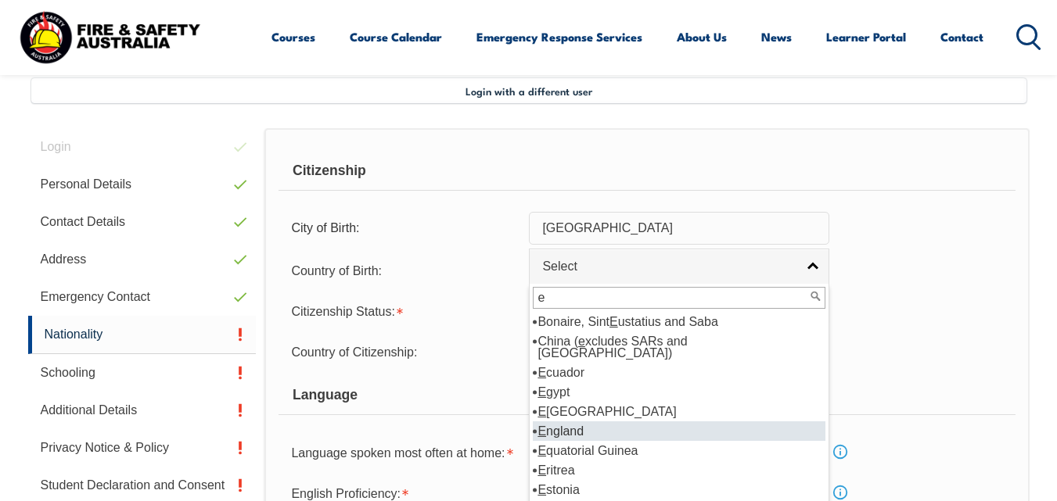
type input "e"
click at [573, 422] on li "E ngland" at bounding box center [679, 432] width 293 height 20
select select "2102"
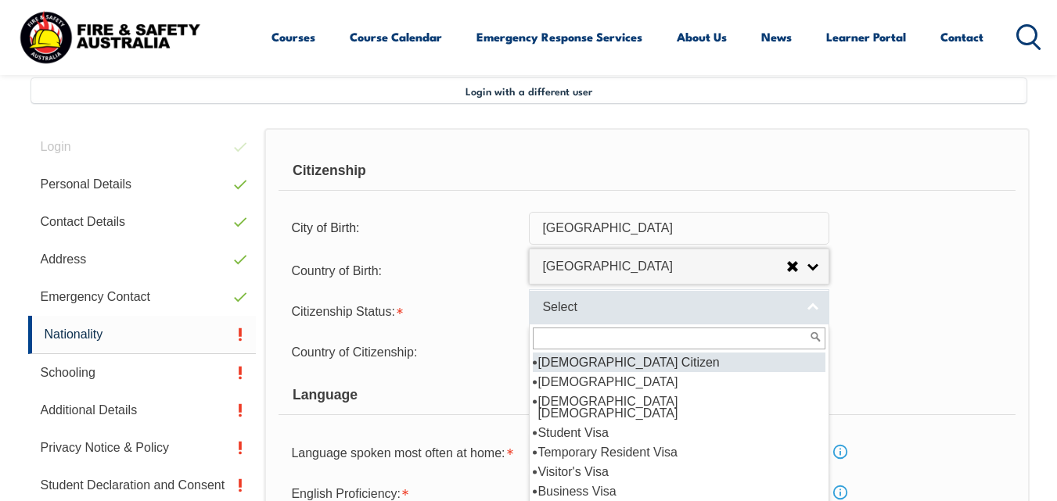
click at [810, 311] on link "Select" at bounding box center [679, 306] width 300 height 35
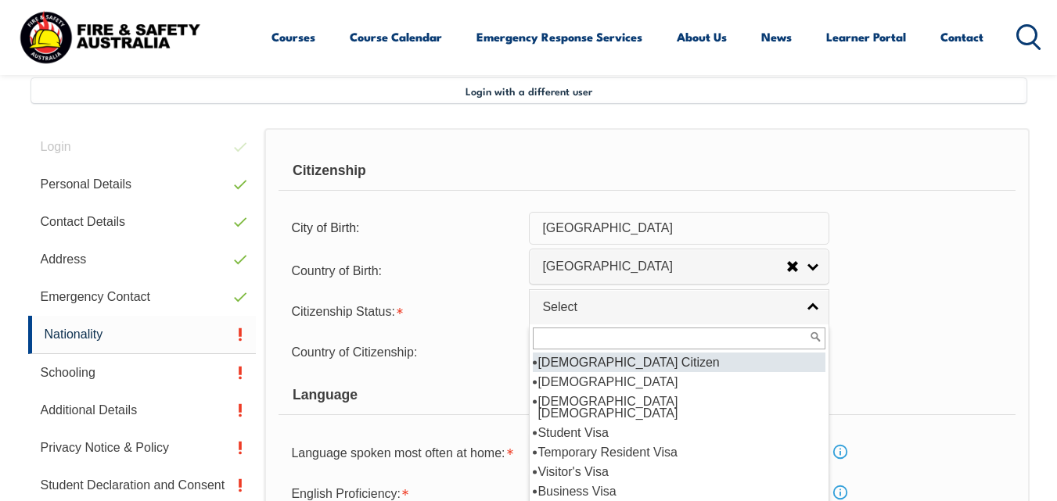
click at [719, 361] on li "[DEMOGRAPHIC_DATA] Citizen" at bounding box center [679, 363] width 293 height 20
select select "1"
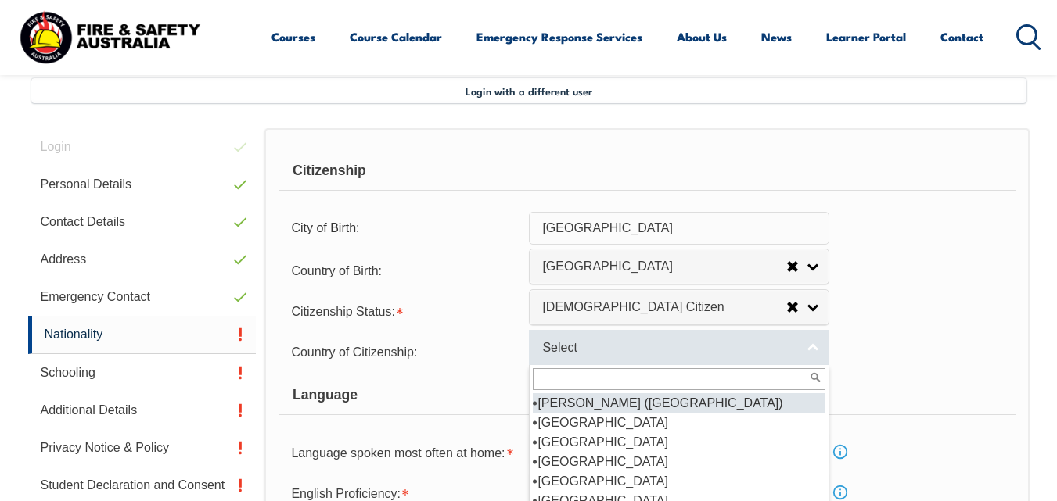
click at [815, 351] on link "Select" at bounding box center [679, 347] width 300 height 35
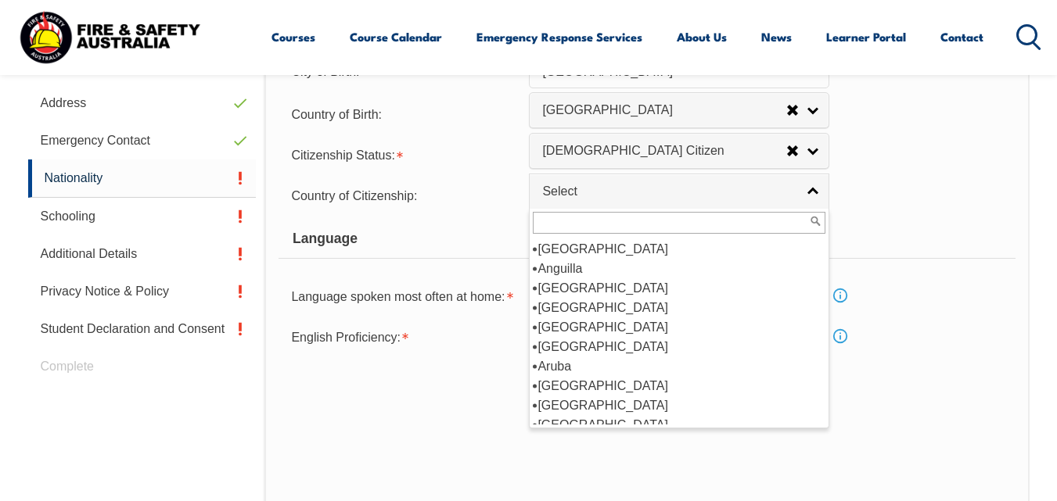
scroll to position [129, 0]
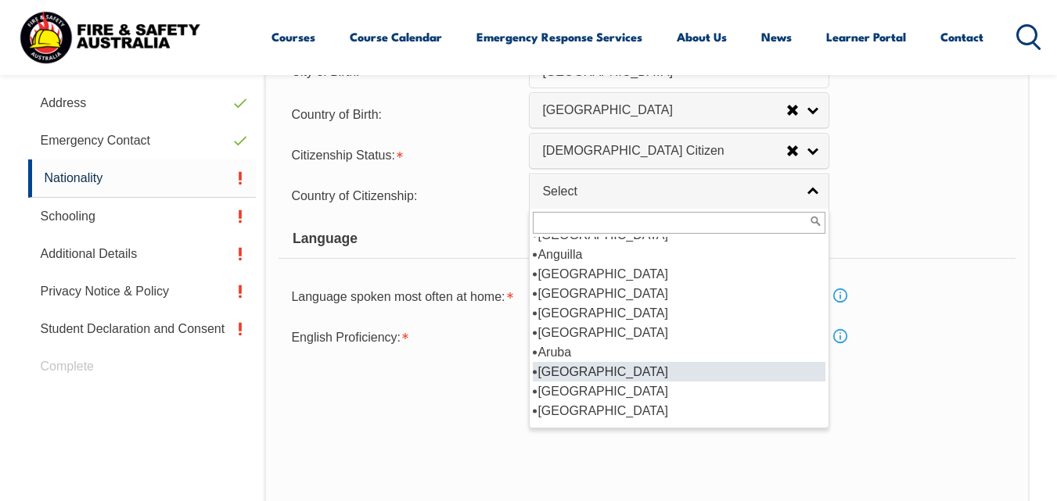
click at [543, 368] on li "[GEOGRAPHIC_DATA]" at bounding box center [679, 372] width 293 height 20
select select "1101"
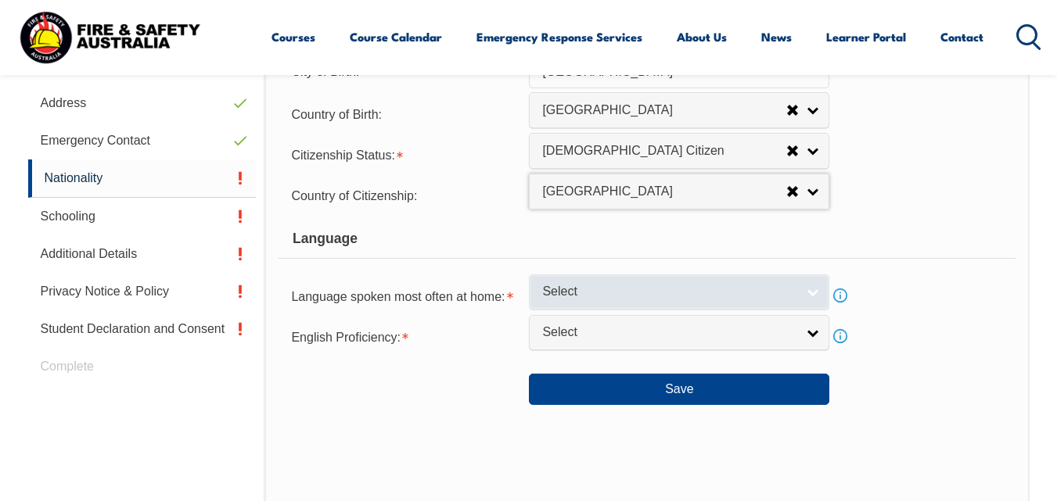
click at [814, 293] on link "Select" at bounding box center [679, 292] width 300 height 35
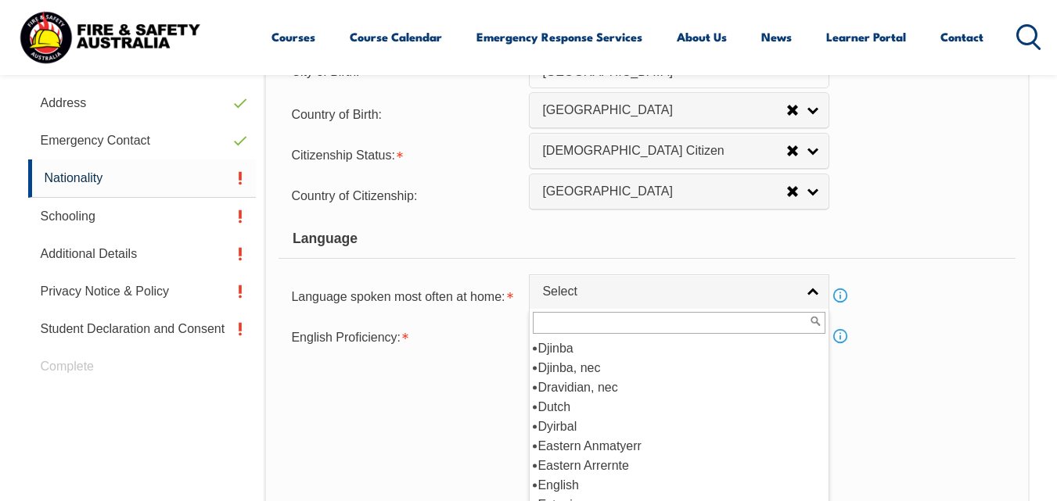
scroll to position [1874, 0]
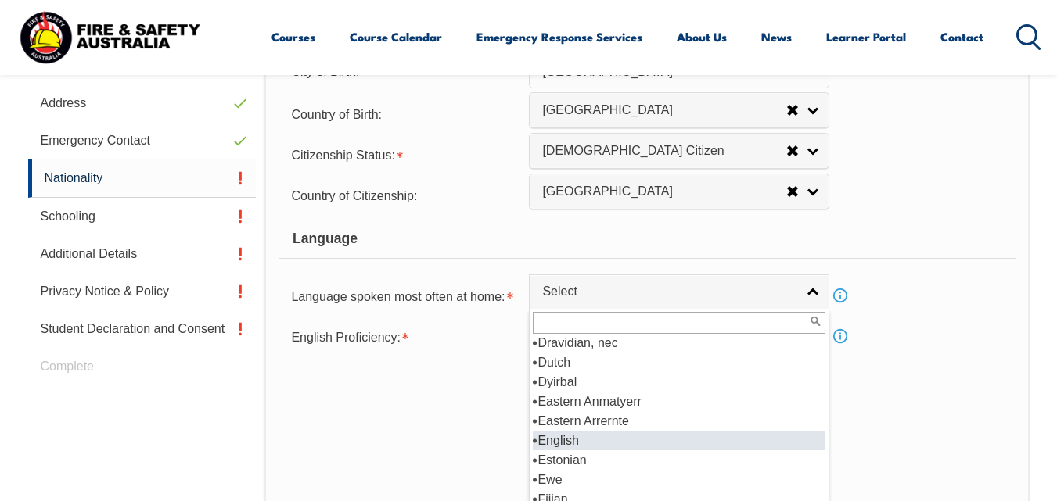
click at [589, 436] on li "English" at bounding box center [679, 441] width 293 height 20
select select "1201"
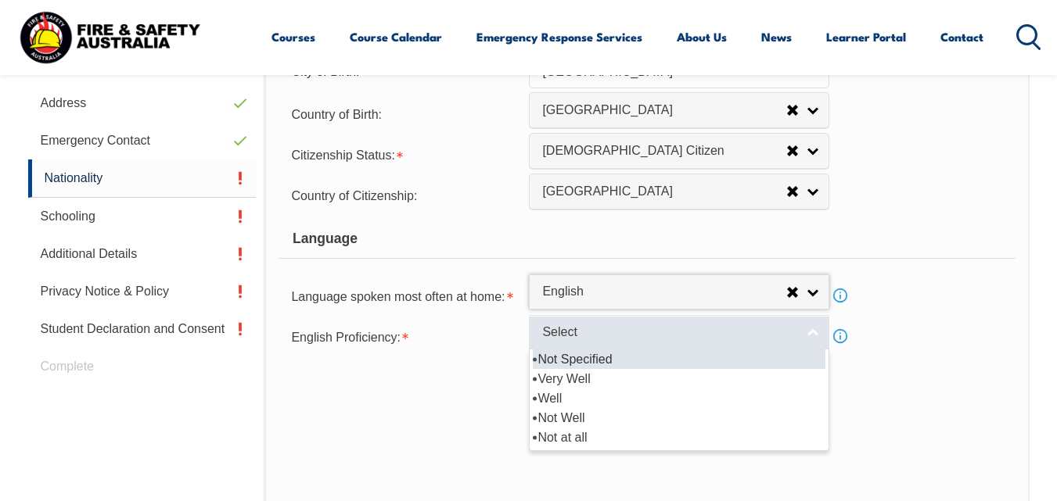
click at [807, 332] on link "Select" at bounding box center [679, 332] width 300 height 35
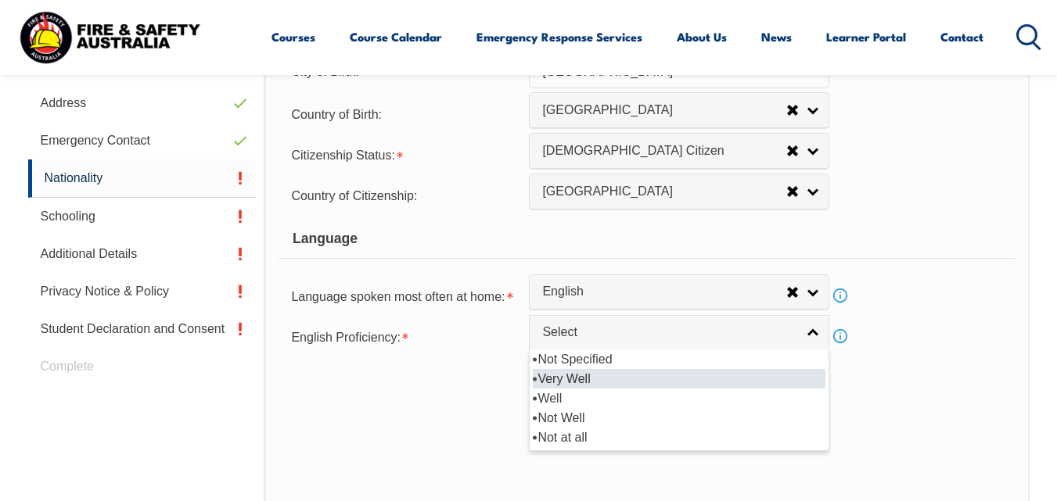
click at [605, 379] on li "Very Well" at bounding box center [679, 379] width 293 height 20
select select "1"
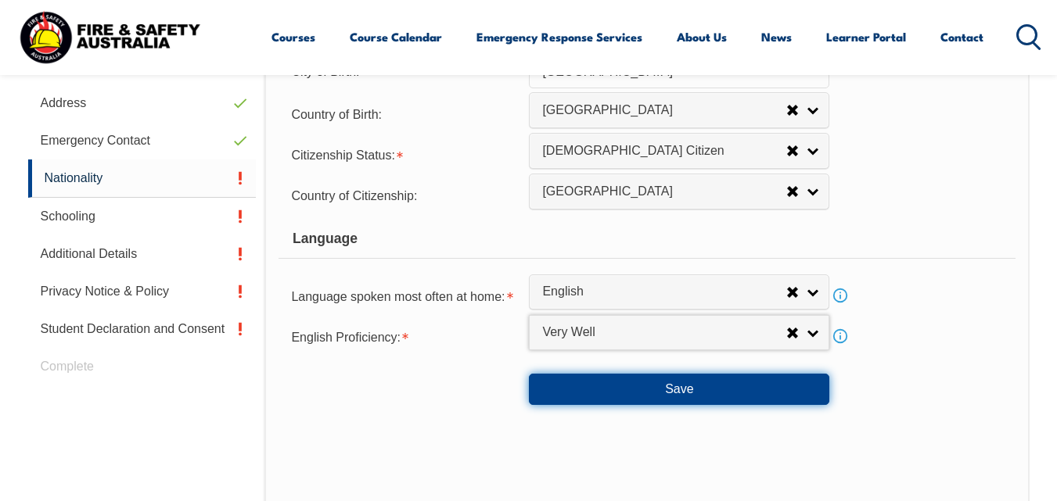
click at [682, 390] on button "Save" at bounding box center [679, 389] width 300 height 31
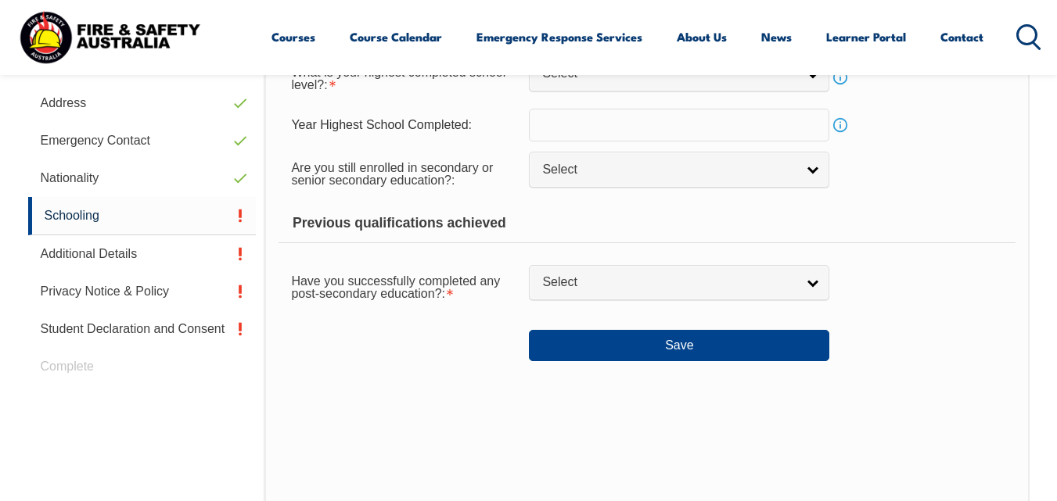
scroll to position [379, 0]
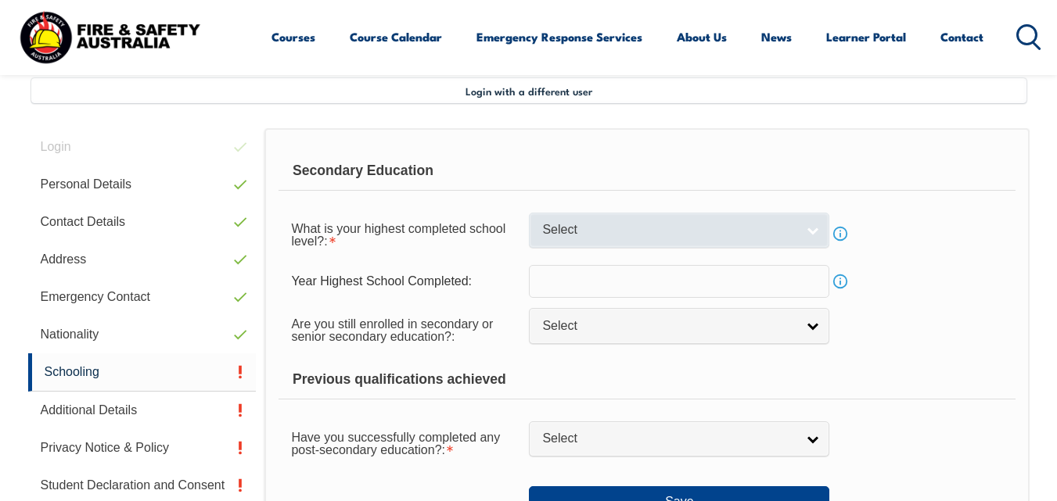
click at [810, 229] on link "Select" at bounding box center [679, 230] width 300 height 35
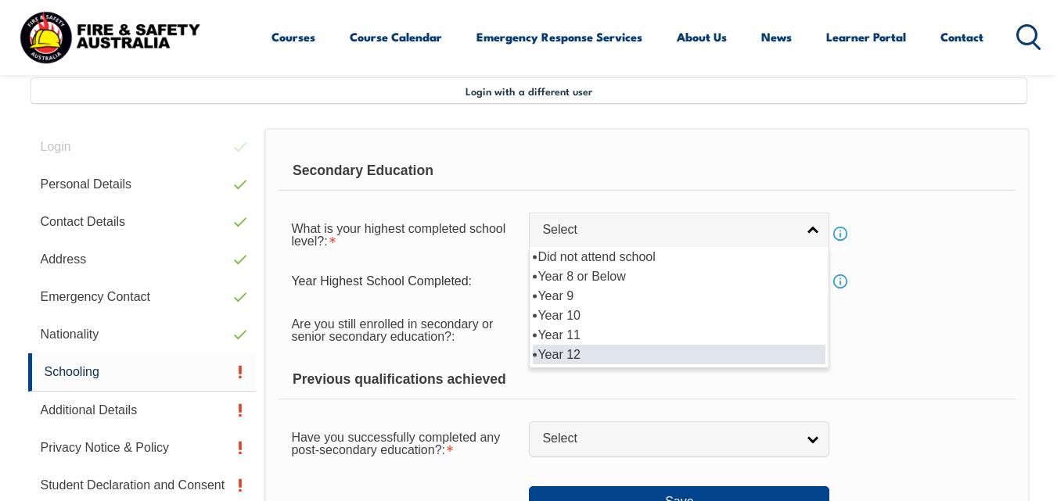
click at [663, 359] on li "Year 12" at bounding box center [679, 355] width 293 height 20
select select "12"
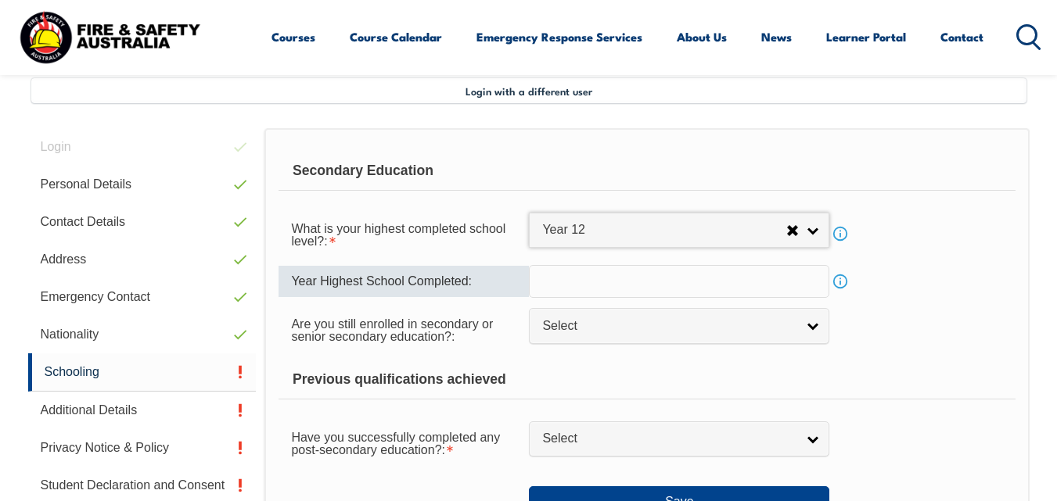
click at [636, 282] on input "text" at bounding box center [679, 281] width 300 height 33
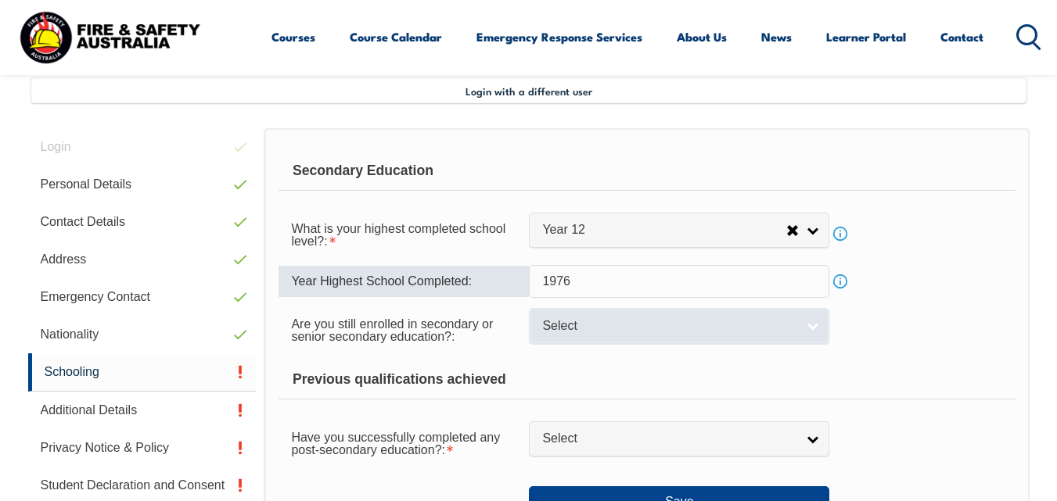
type input "1976"
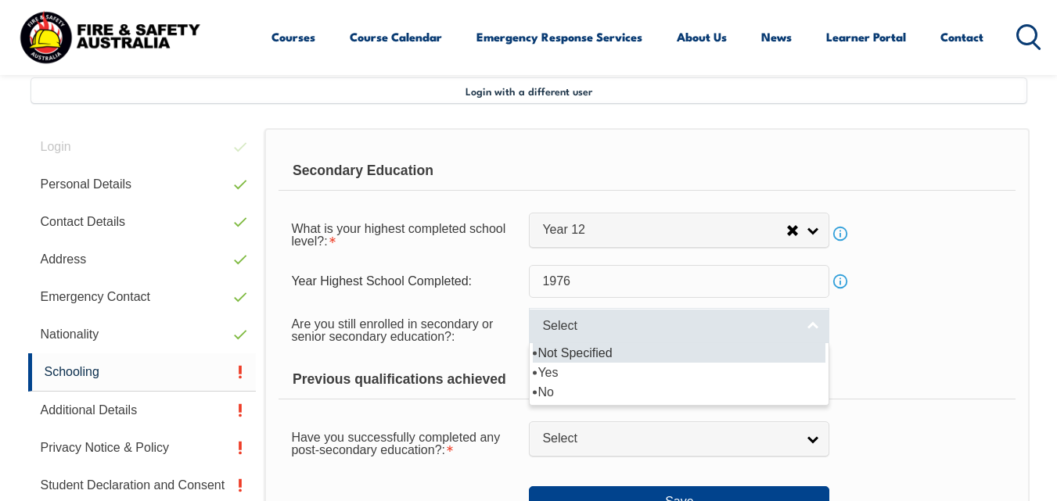
click at [812, 331] on link "Select" at bounding box center [679, 325] width 300 height 35
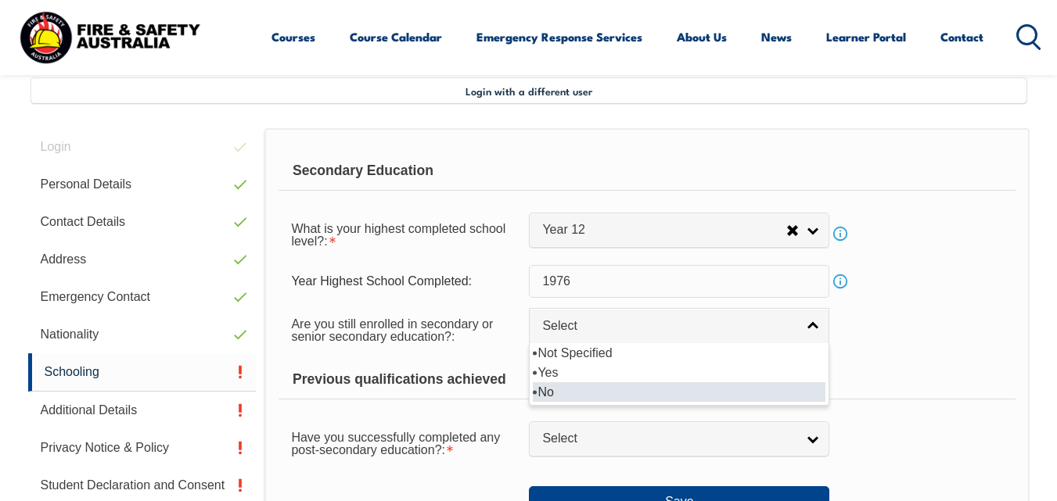
click at [625, 394] on li "No" at bounding box center [679, 393] width 293 height 20
select select "false"
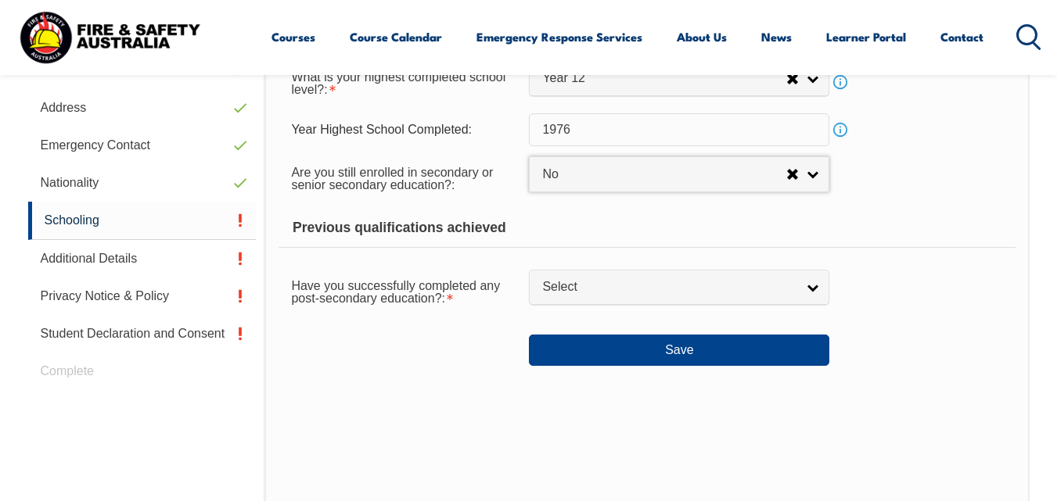
scroll to position [536, 0]
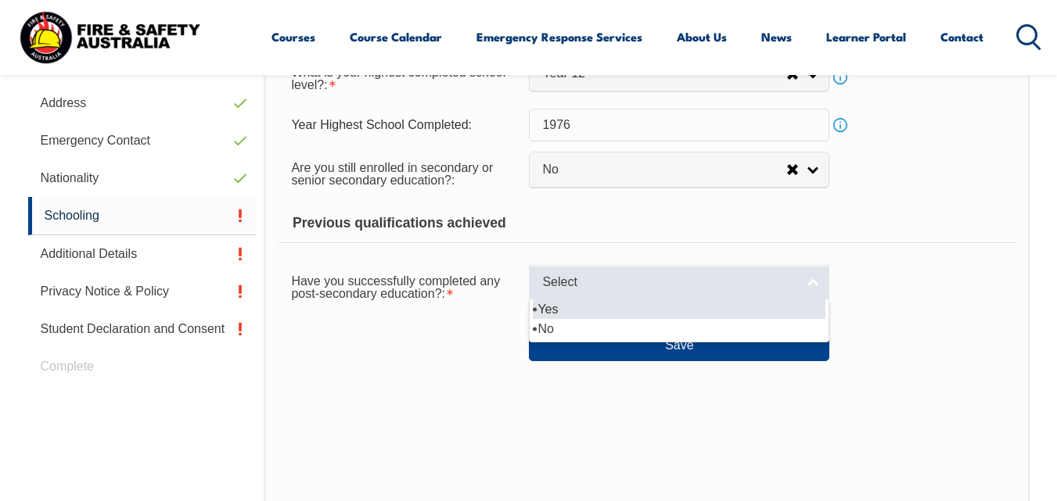
click at [814, 286] on link "Select" at bounding box center [679, 282] width 300 height 35
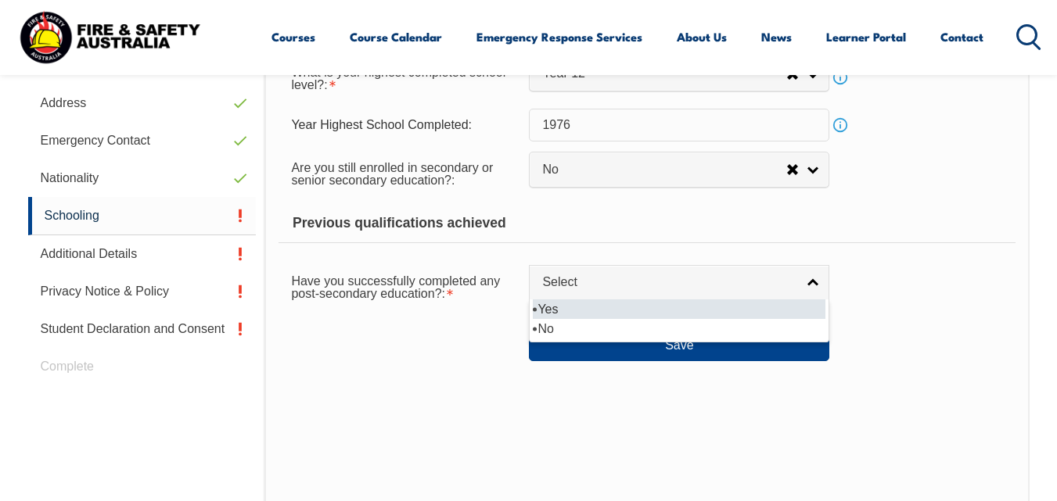
click at [629, 312] on li "Yes" at bounding box center [679, 310] width 293 height 20
select select "true"
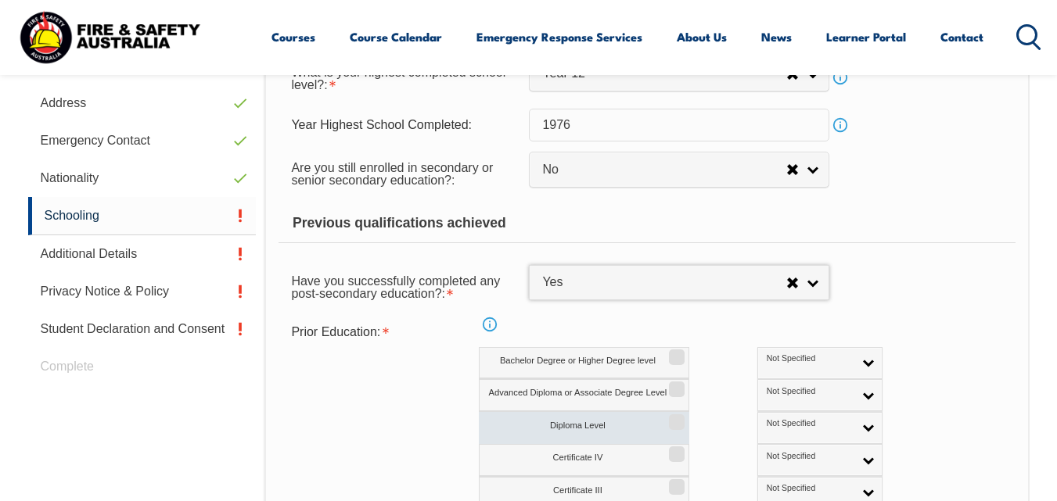
click at [679, 418] on input "Diploma Level" at bounding box center [674, 417] width 9 height 2
checkbox input "true"
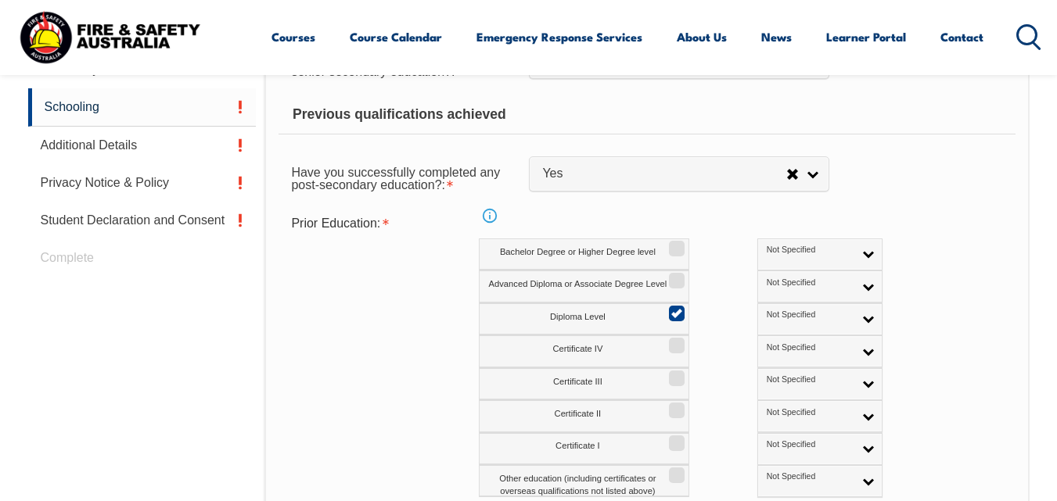
scroll to position [661, 0]
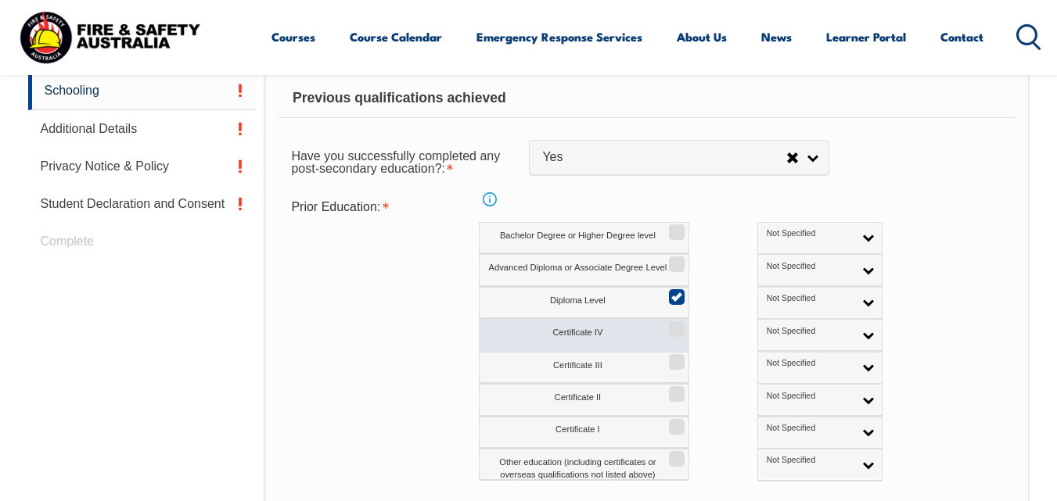
click at [674, 325] on input "Certificate IV" at bounding box center [674, 324] width 9 height 2
checkbox input "true"
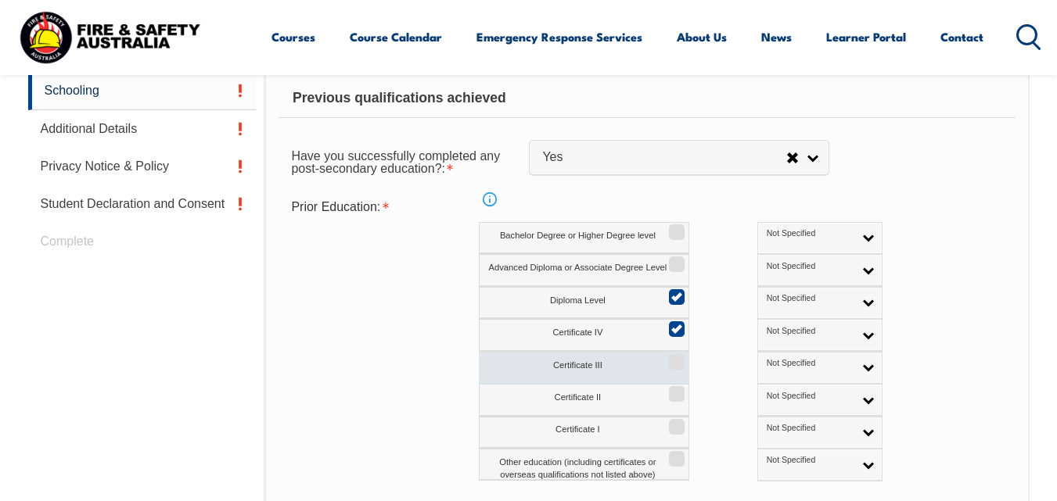
click at [676, 357] on input "Certificate III" at bounding box center [674, 357] width 9 height 2
checkbox input "true"
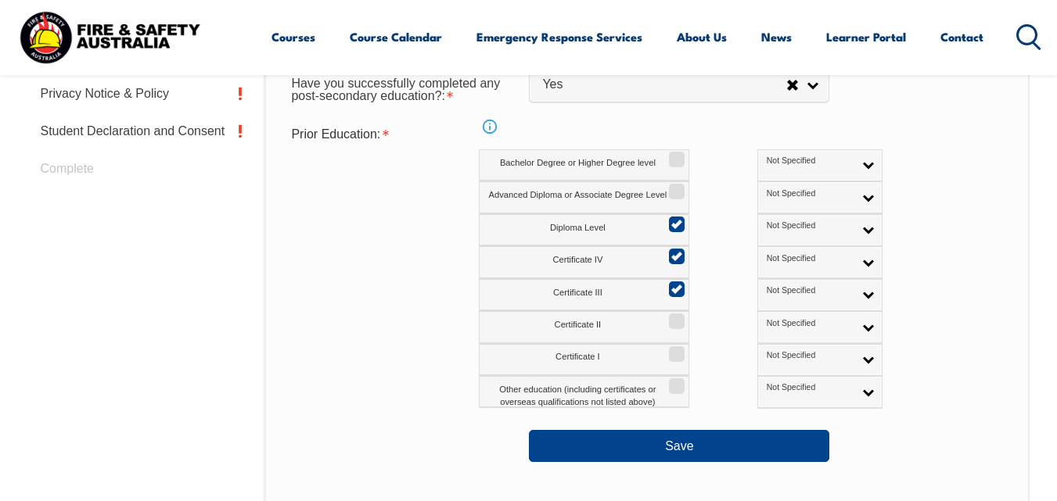
scroll to position [755, 0]
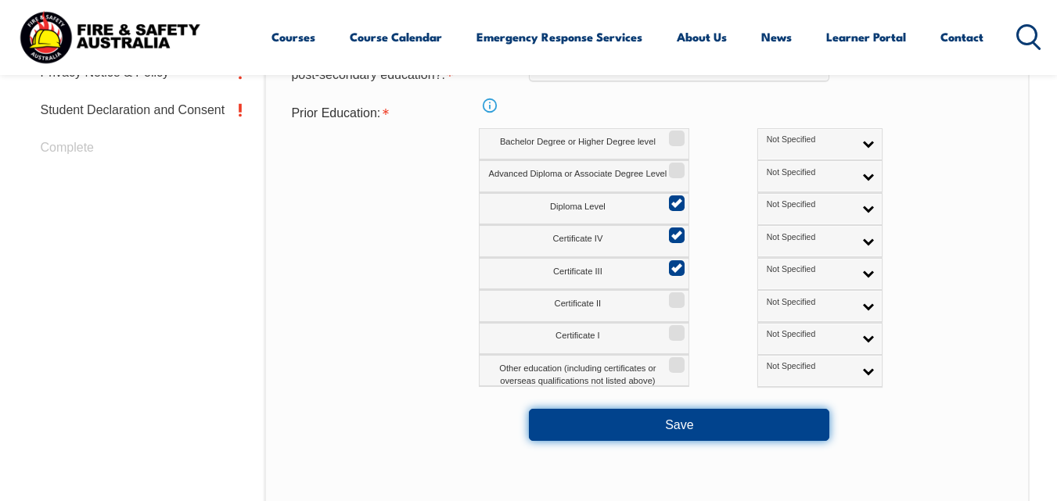
click at [675, 425] on button "Save" at bounding box center [679, 424] width 300 height 31
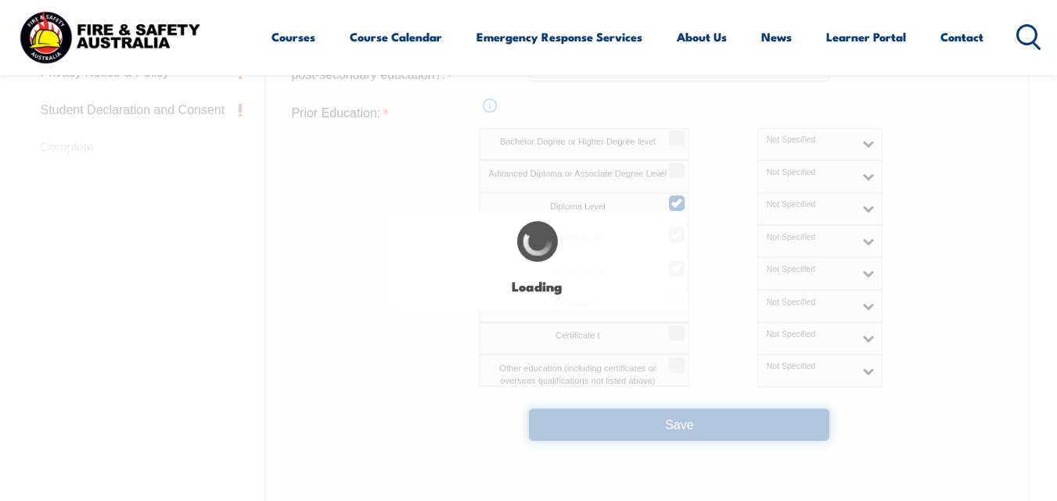
select select
select select "false"
select select "true"
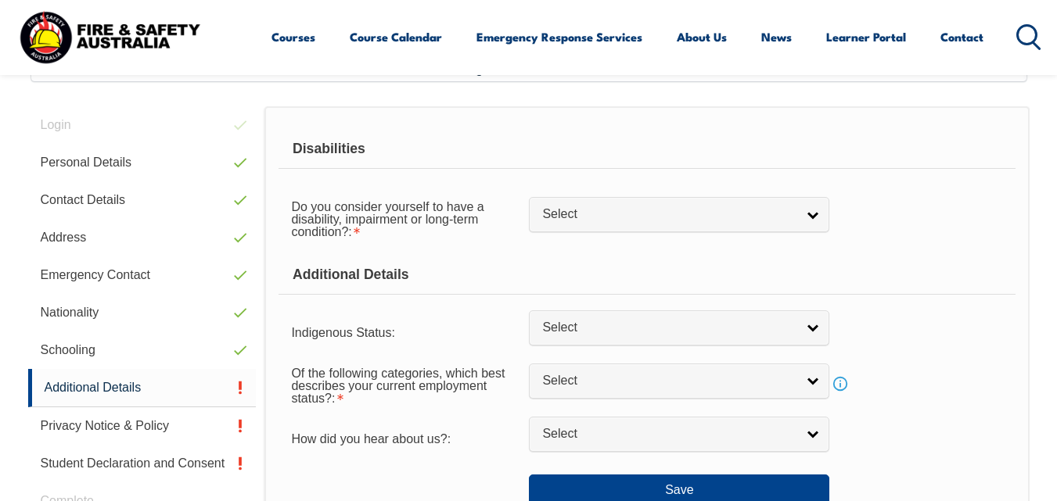
scroll to position [379, 0]
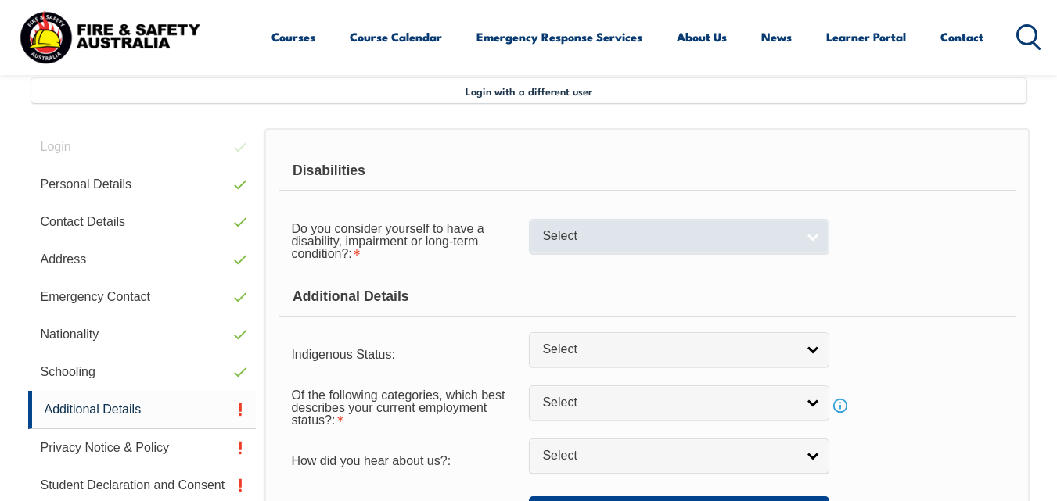
click at [813, 239] on link "Select" at bounding box center [679, 236] width 300 height 35
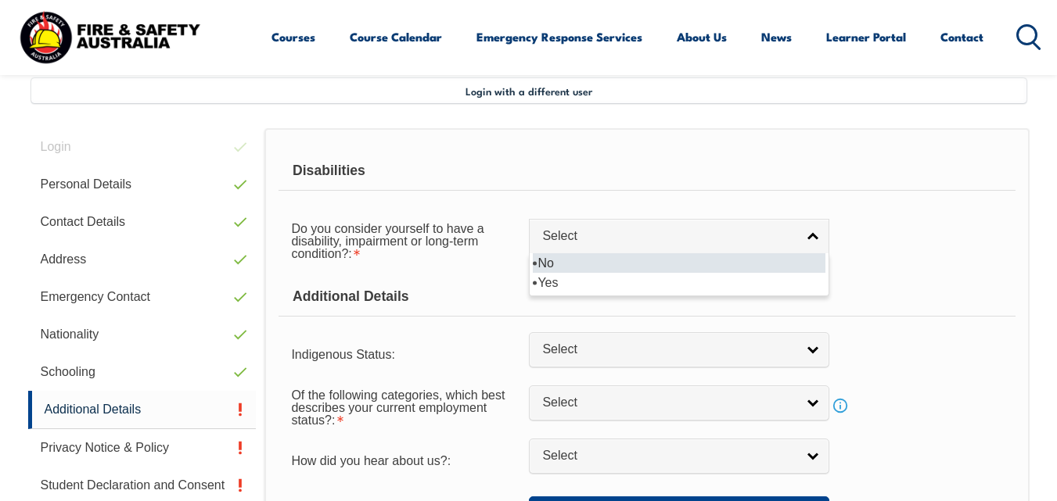
click at [717, 259] on li "No" at bounding box center [679, 263] width 293 height 20
select select "false"
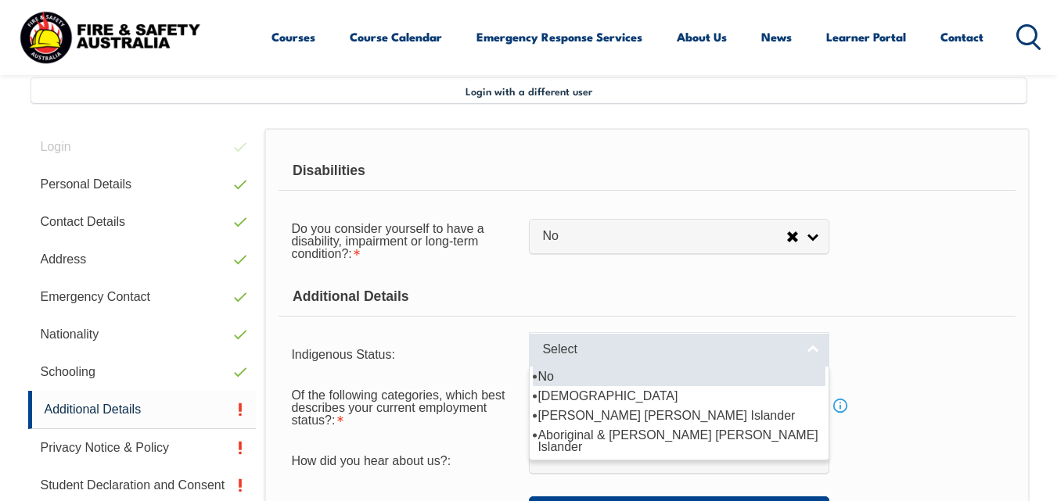
click at [810, 346] on link "Select" at bounding box center [679, 349] width 300 height 35
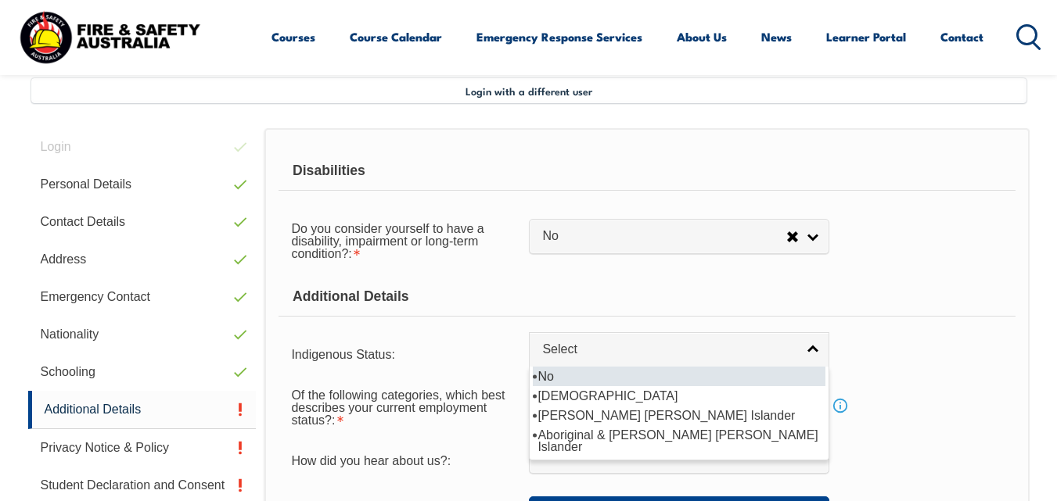
click at [617, 379] on li "No" at bounding box center [679, 377] width 293 height 20
select select "4"
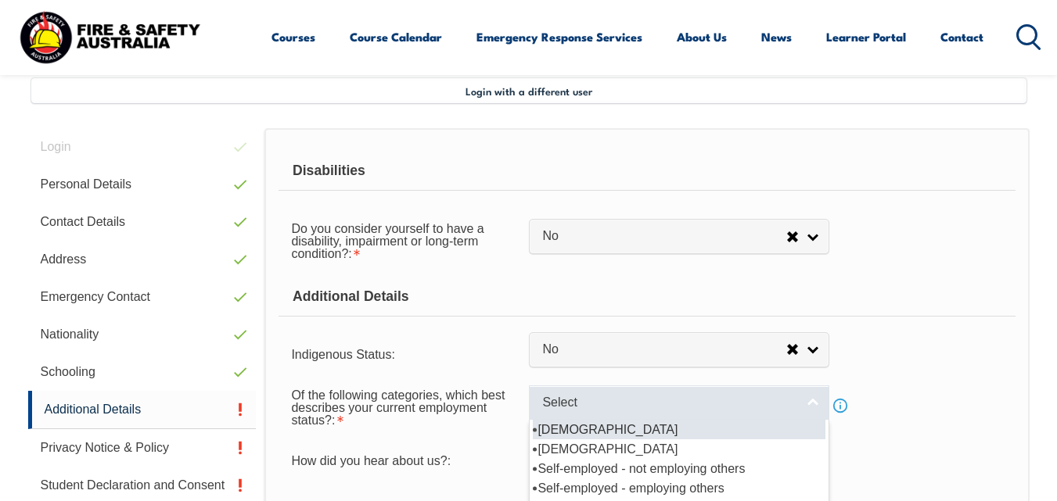
click at [817, 402] on link "Select" at bounding box center [679, 403] width 300 height 35
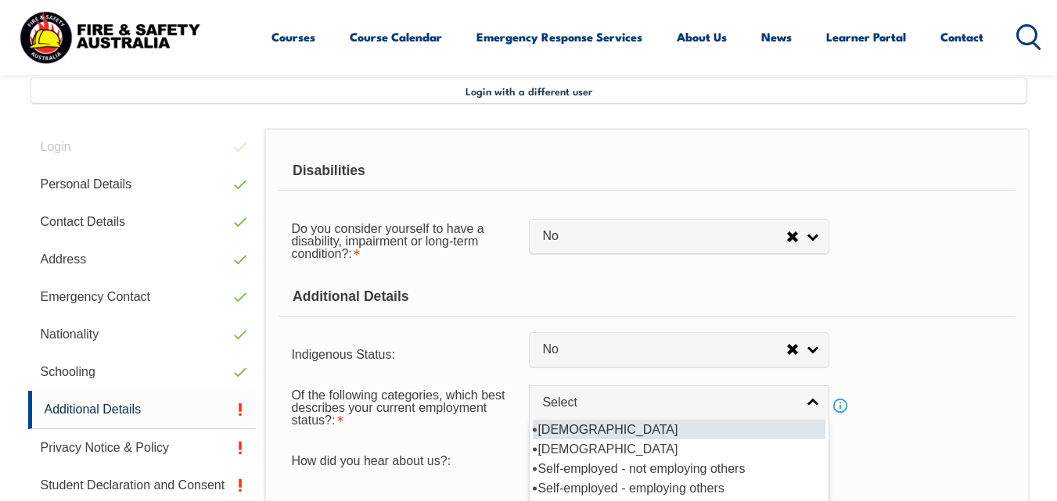
click at [742, 433] on li "[DEMOGRAPHIC_DATA]" at bounding box center [679, 430] width 293 height 20
select select "1"
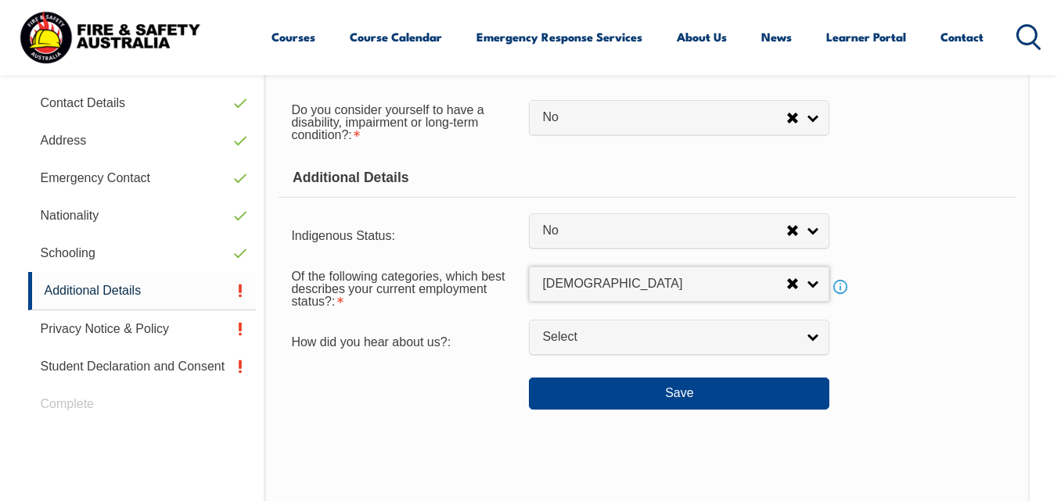
scroll to position [536, 0]
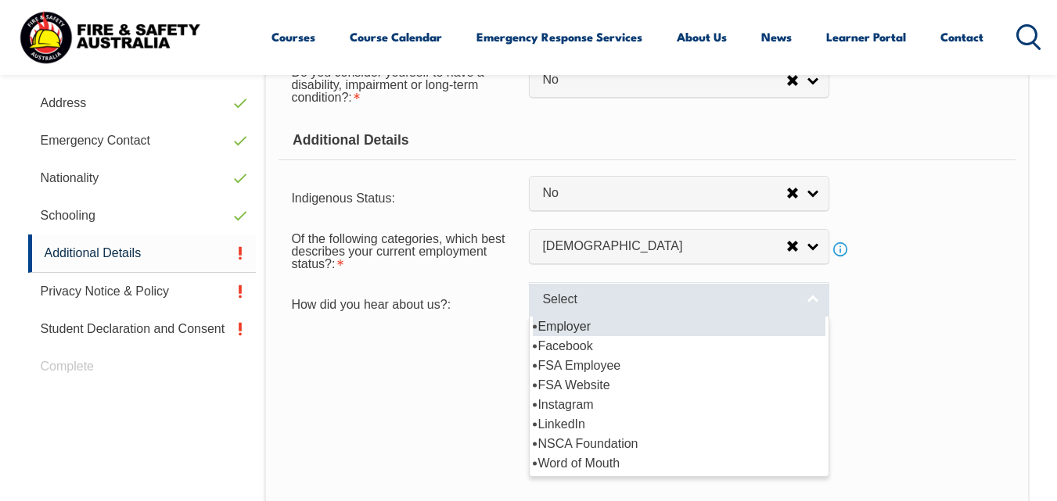
click at [812, 300] on link "Select" at bounding box center [679, 299] width 300 height 35
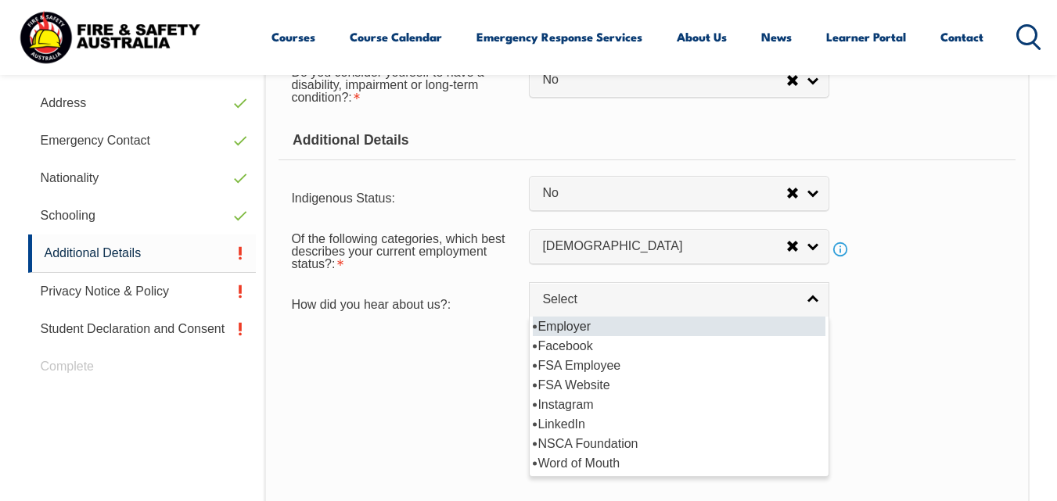
click at [610, 329] on li "Employer" at bounding box center [679, 327] width 293 height 20
select select "8019"
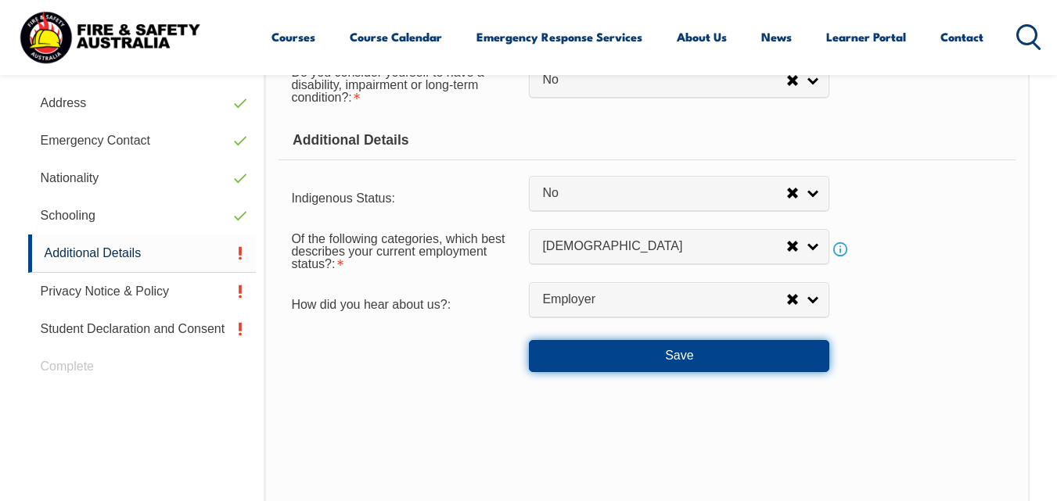
click at [674, 356] on button "Save" at bounding box center [679, 355] width 300 height 31
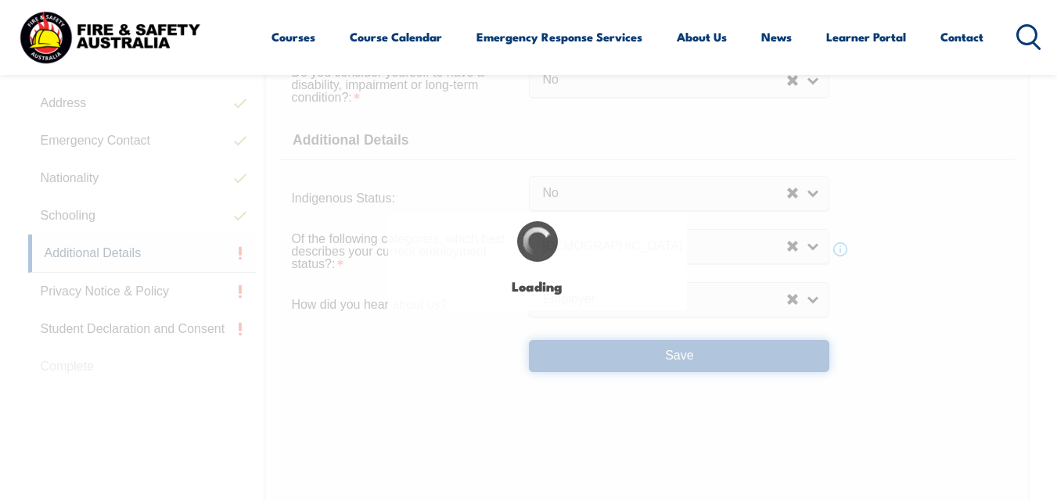
select select "false"
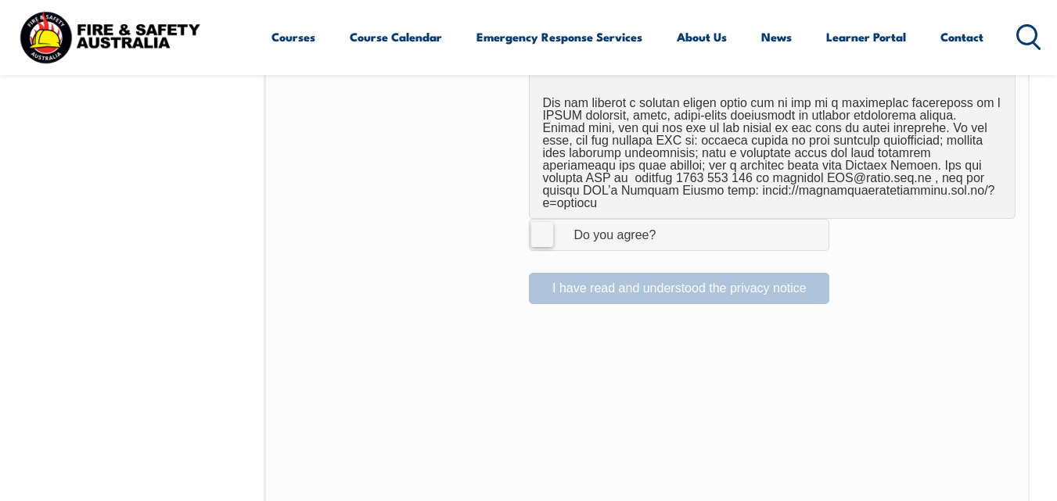
scroll to position [1078, 0]
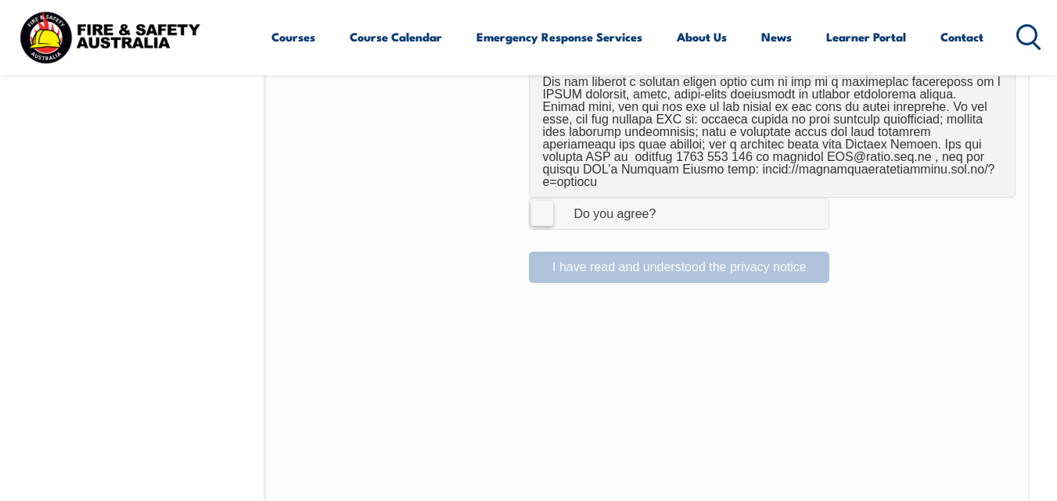
click at [544, 198] on label "I Agree Do you agree?" at bounding box center [679, 213] width 300 height 31
click at [668, 199] on input "I Agree Do you agree?" at bounding box center [681, 214] width 27 height 30
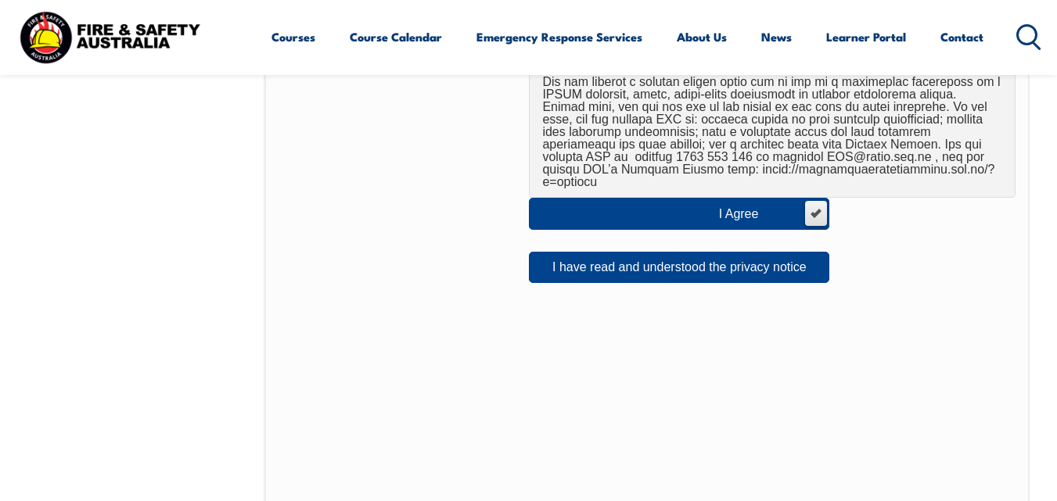
click at [648, 203] on label "I Agree Do you agree?" at bounding box center [679, 213] width 300 height 31
click at [802, 203] on input "I Agree Do you agree?" at bounding box center [815, 214] width 27 height 30
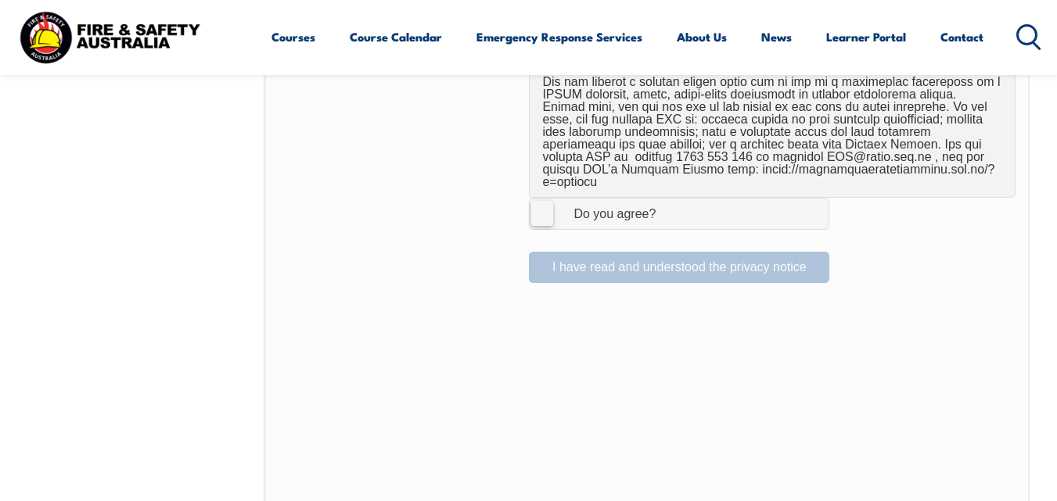
click at [538, 198] on label "I Agree Do you agree?" at bounding box center [679, 213] width 300 height 31
click at [668, 199] on input "I Agree Do you agree?" at bounding box center [681, 214] width 27 height 30
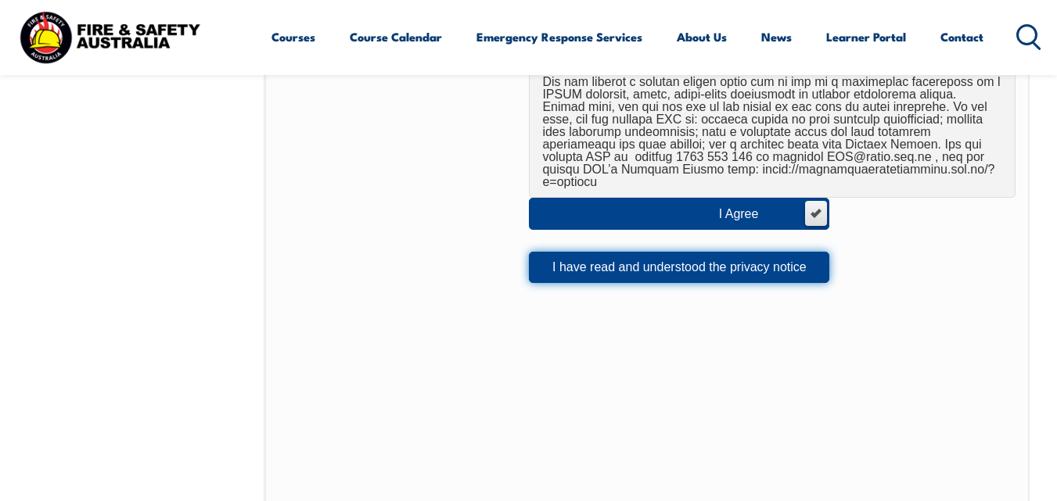
click at [663, 253] on button "I have read and understood the privacy notice" at bounding box center [679, 267] width 300 height 31
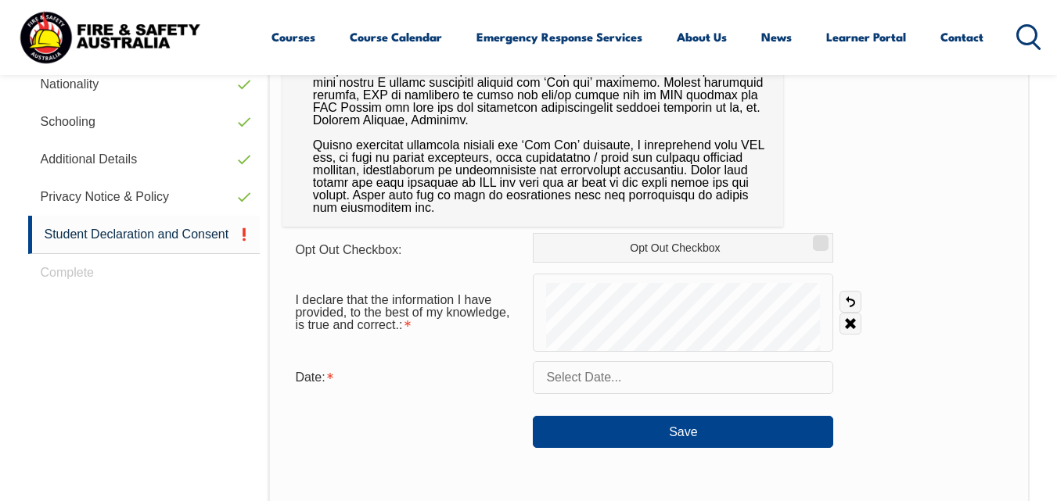
scroll to position [682, 0]
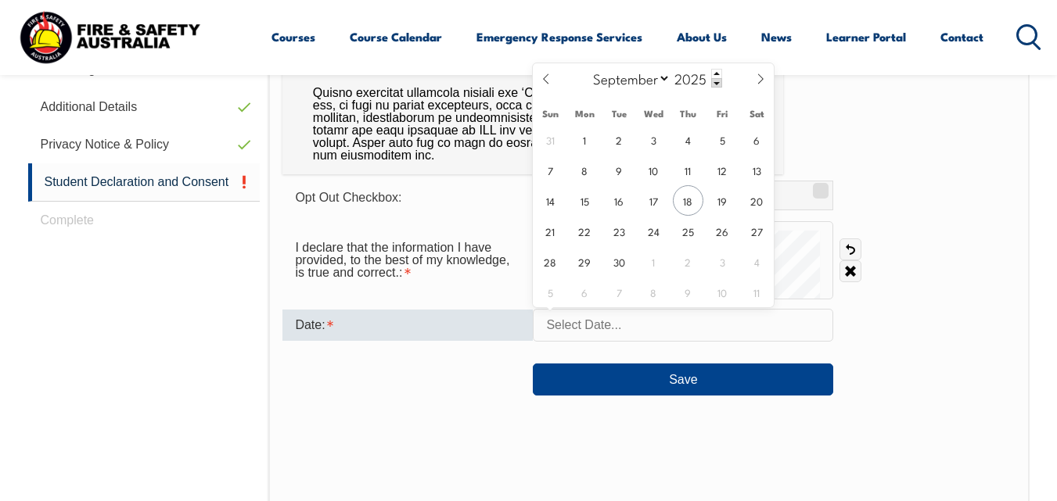
click at [591, 327] on input "text" at bounding box center [683, 325] width 300 height 33
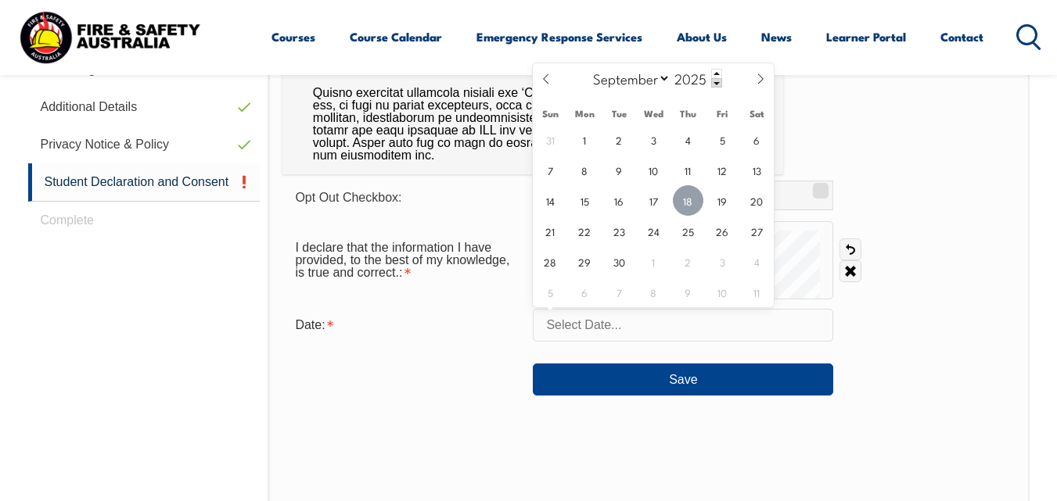
click at [684, 200] on span "18" at bounding box center [688, 200] width 31 height 31
type input "[DATE]"
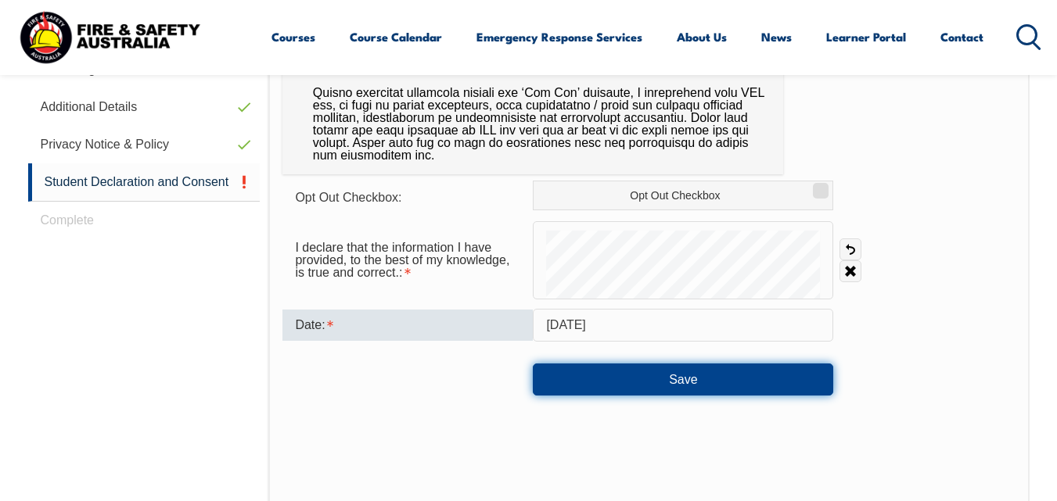
click at [681, 378] on button "Save" at bounding box center [683, 379] width 300 height 31
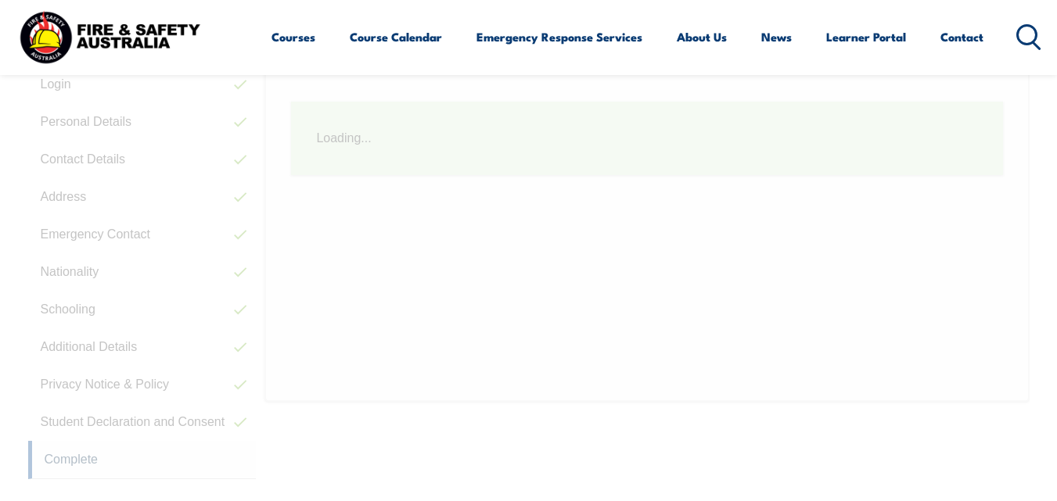
scroll to position [379, 0]
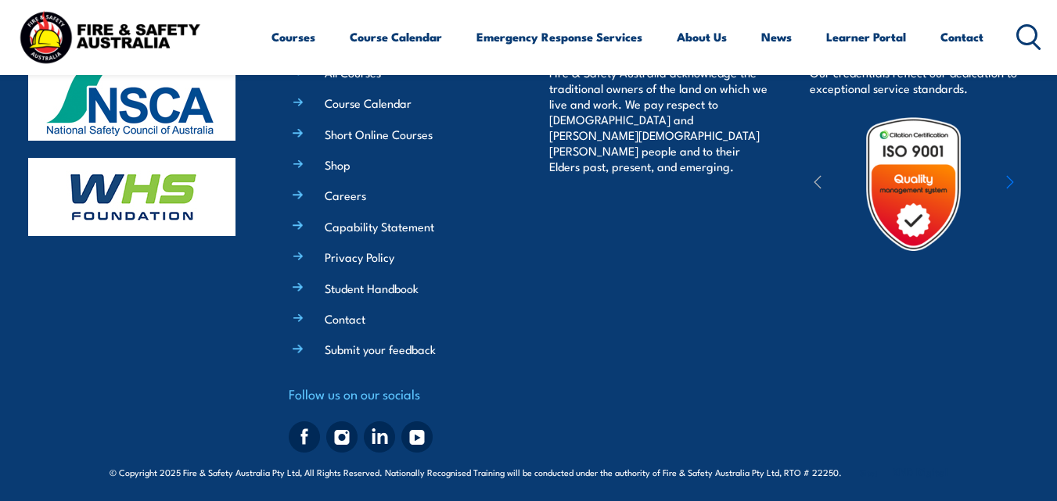
scroll to position [542, 0]
